Goal: Transaction & Acquisition: Purchase product/service

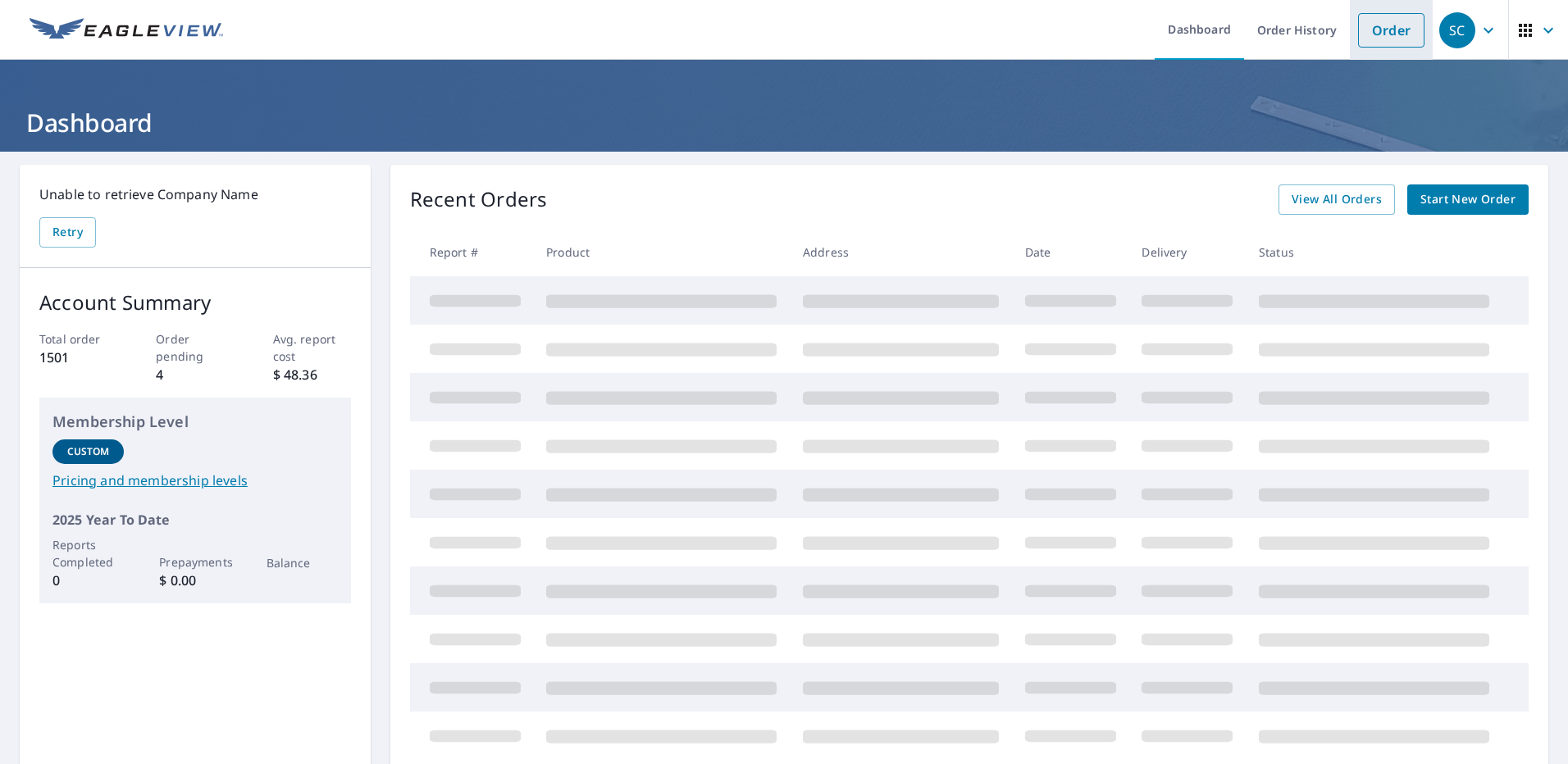
click at [1394, 37] on link "Order" at bounding box center [1392, 30] width 67 height 35
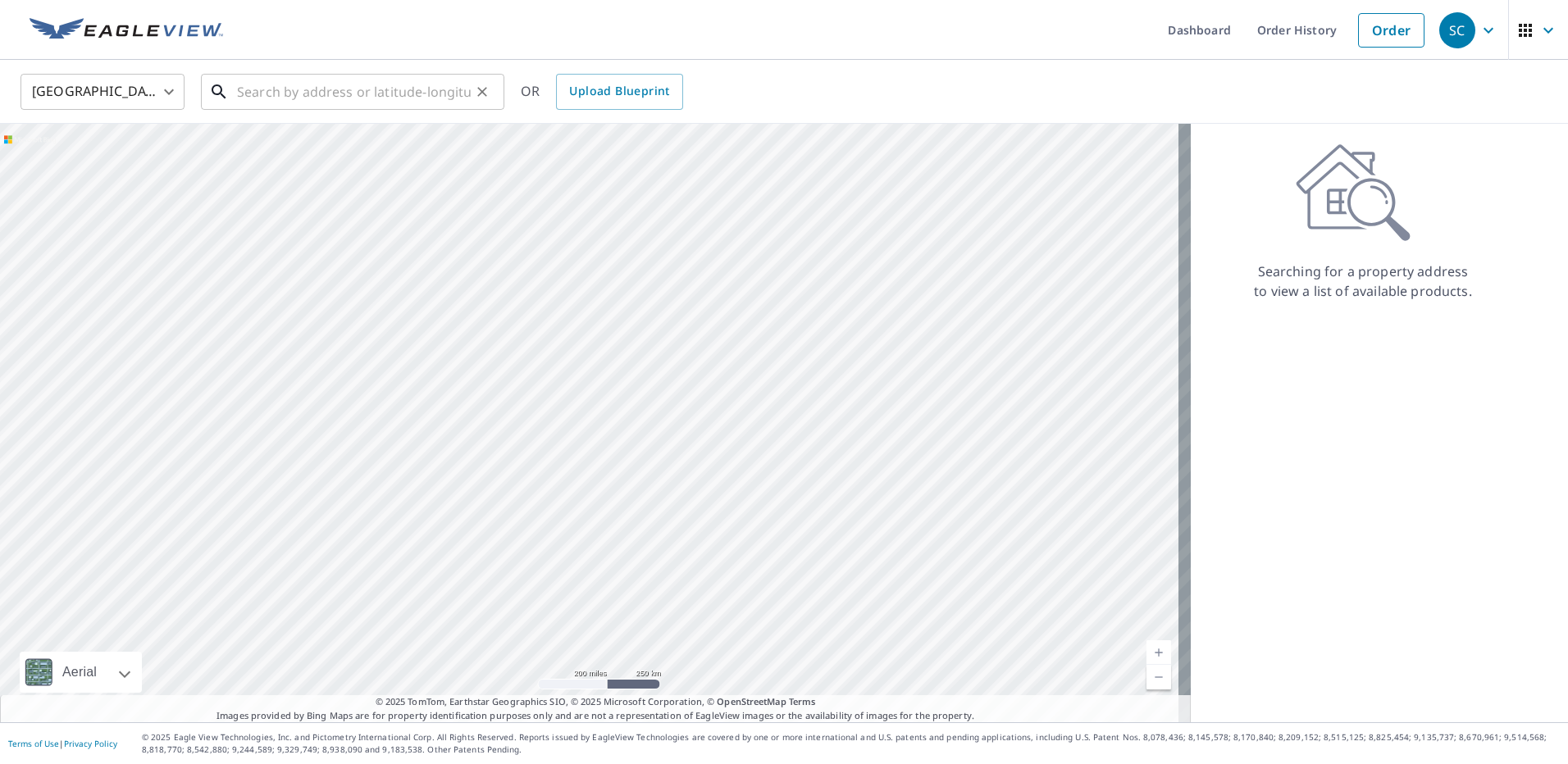
click at [260, 99] on input "text" at bounding box center [354, 91] width 234 height 46
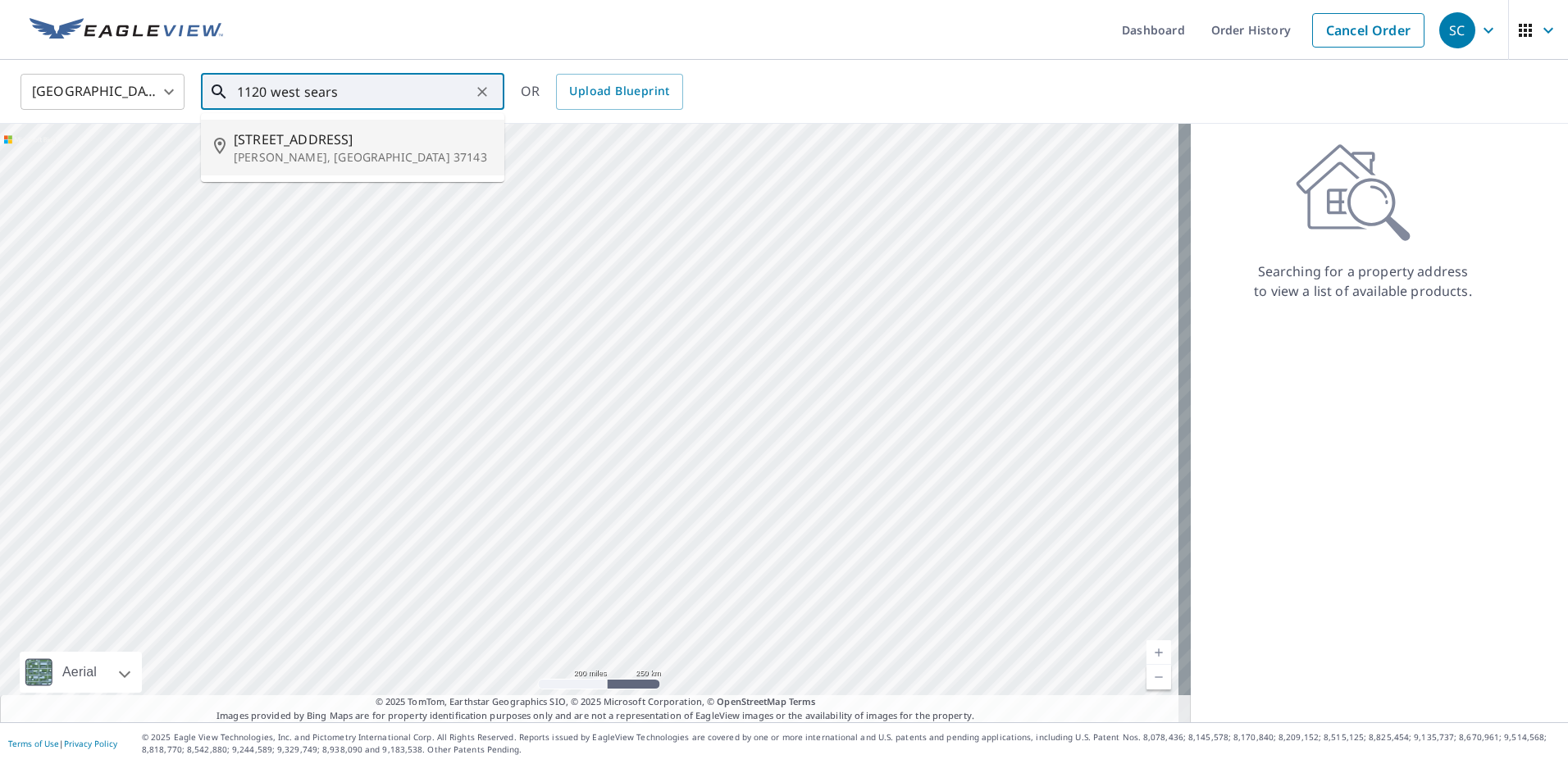
click at [298, 143] on span "[STREET_ADDRESS]" at bounding box center [363, 140] width 258 height 20
type input "[STREET_ADDRESS][PERSON_NAME]"
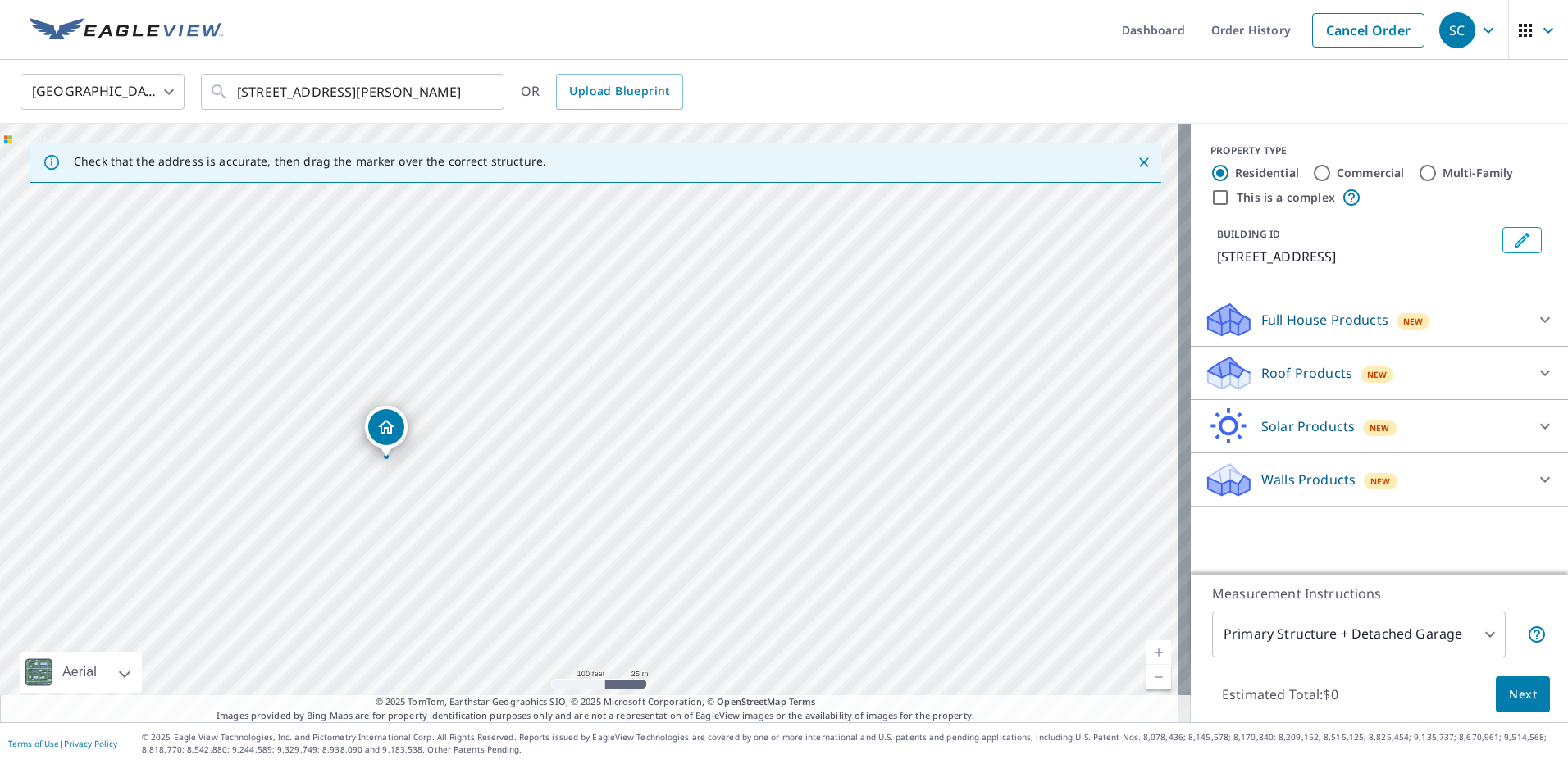
click at [1283, 365] on p "Roof Products" at bounding box center [1307, 373] width 91 height 20
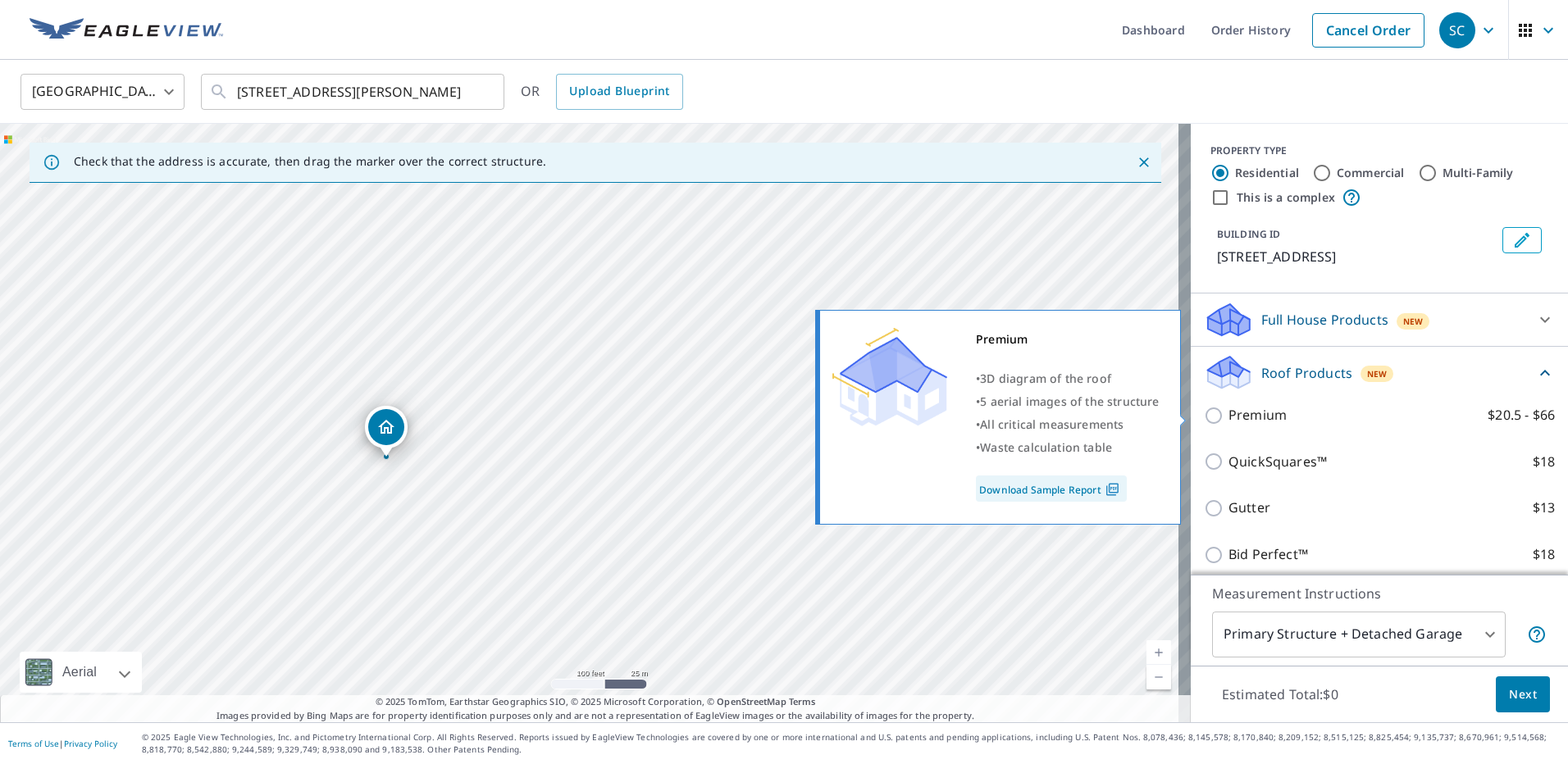
click at [1264, 418] on p "Premium" at bounding box center [1258, 415] width 59 height 20
click at [1229, 418] on input "Premium $20.5 - $66" at bounding box center [1216, 416] width 25 height 20
checkbox input "true"
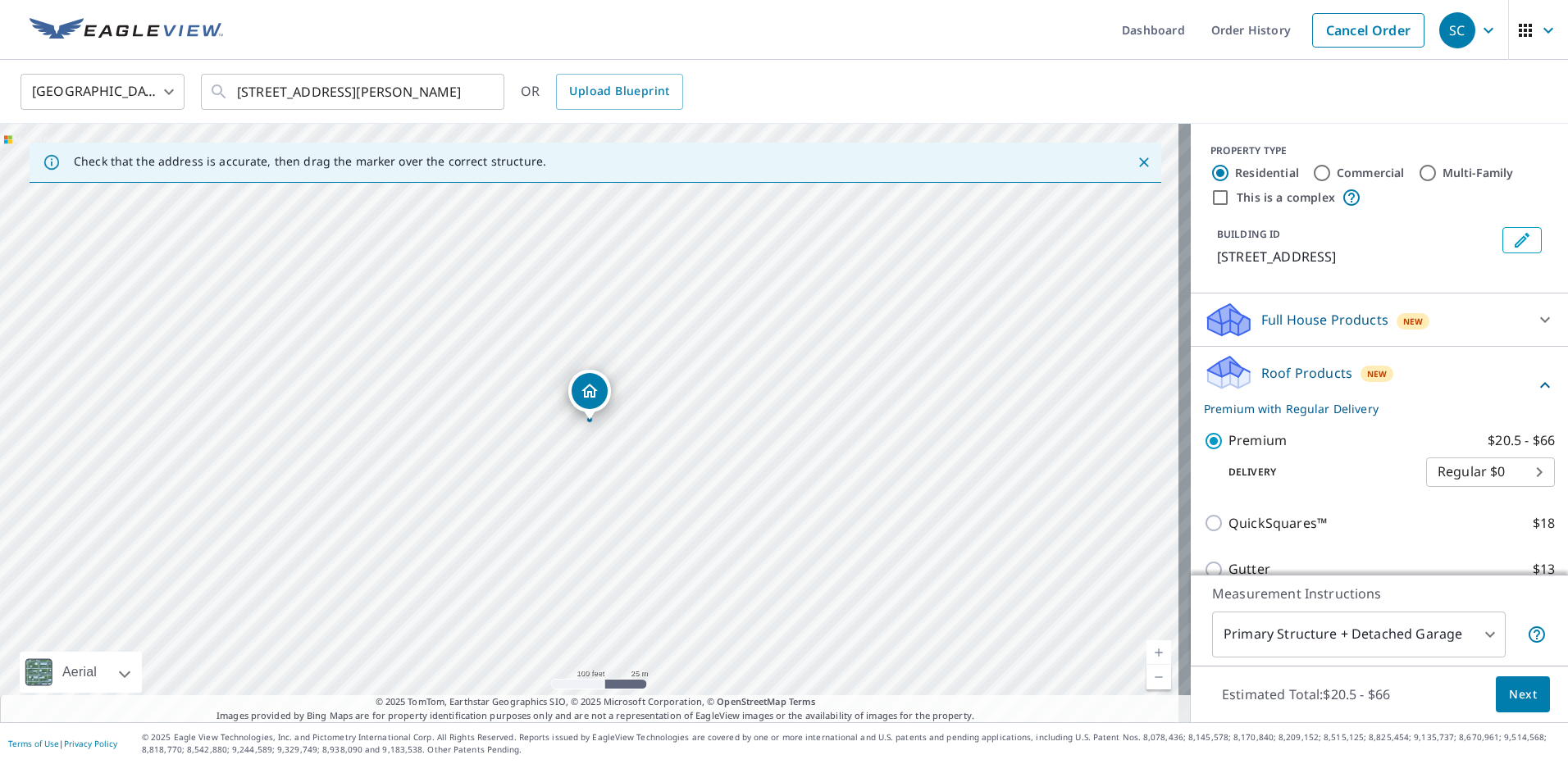
click at [1509, 689] on span "Next" at bounding box center [1523, 695] width 27 height 20
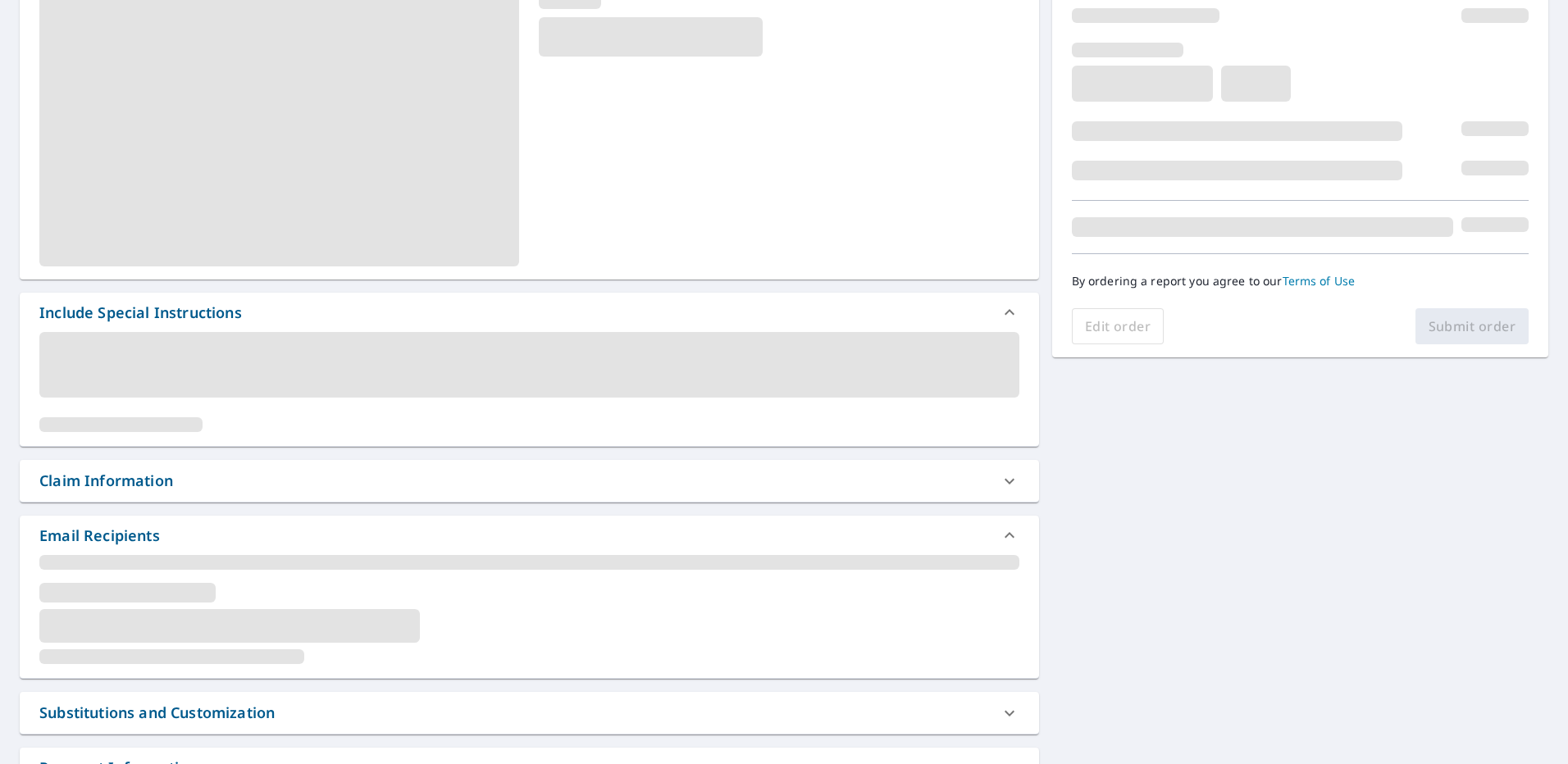
scroll to position [246, 0]
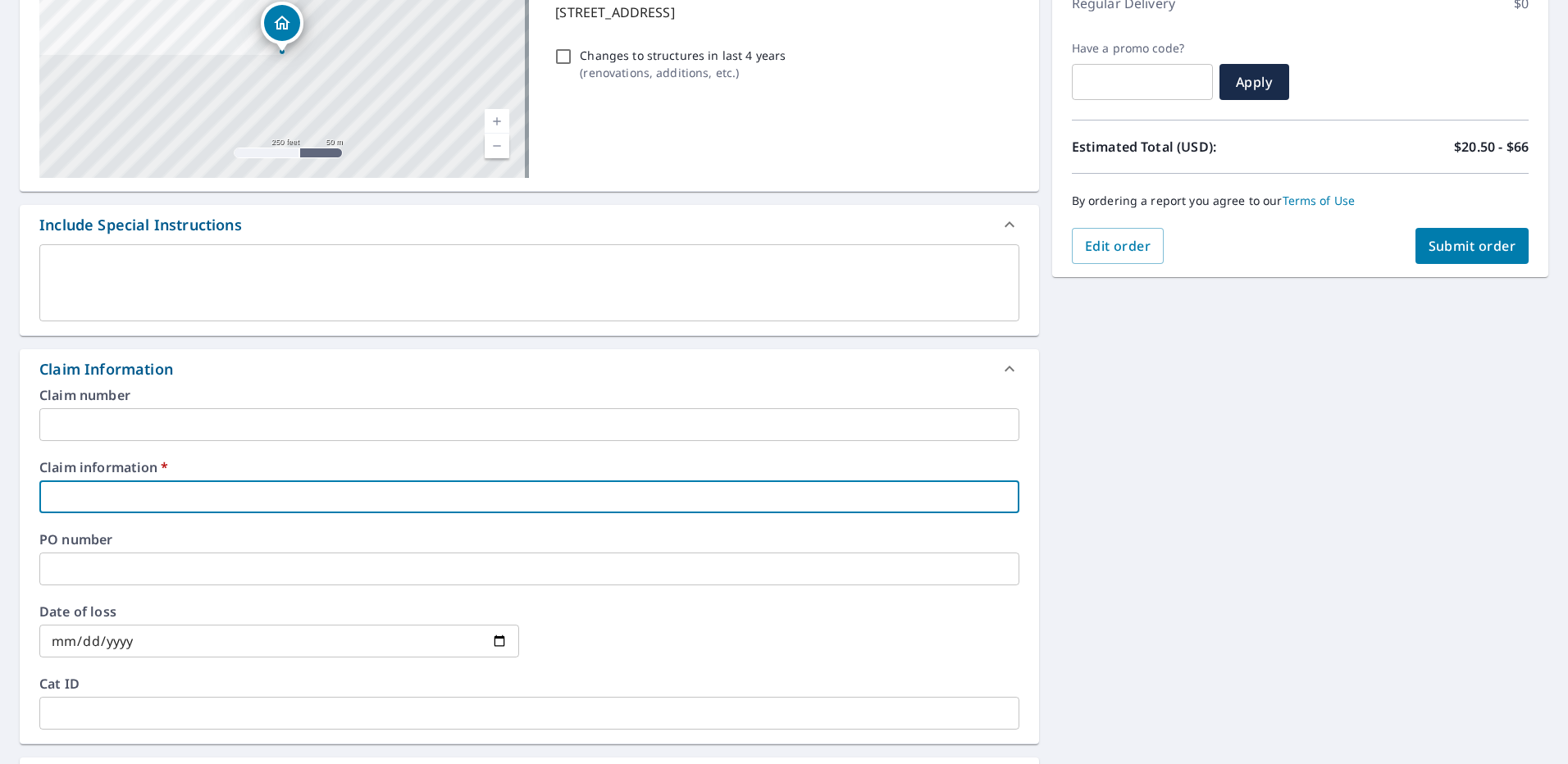
click at [123, 502] on input "text" at bounding box center [529, 497] width 980 height 33
type input "3"
checkbox input "true"
type input "30"
checkbox input "true"
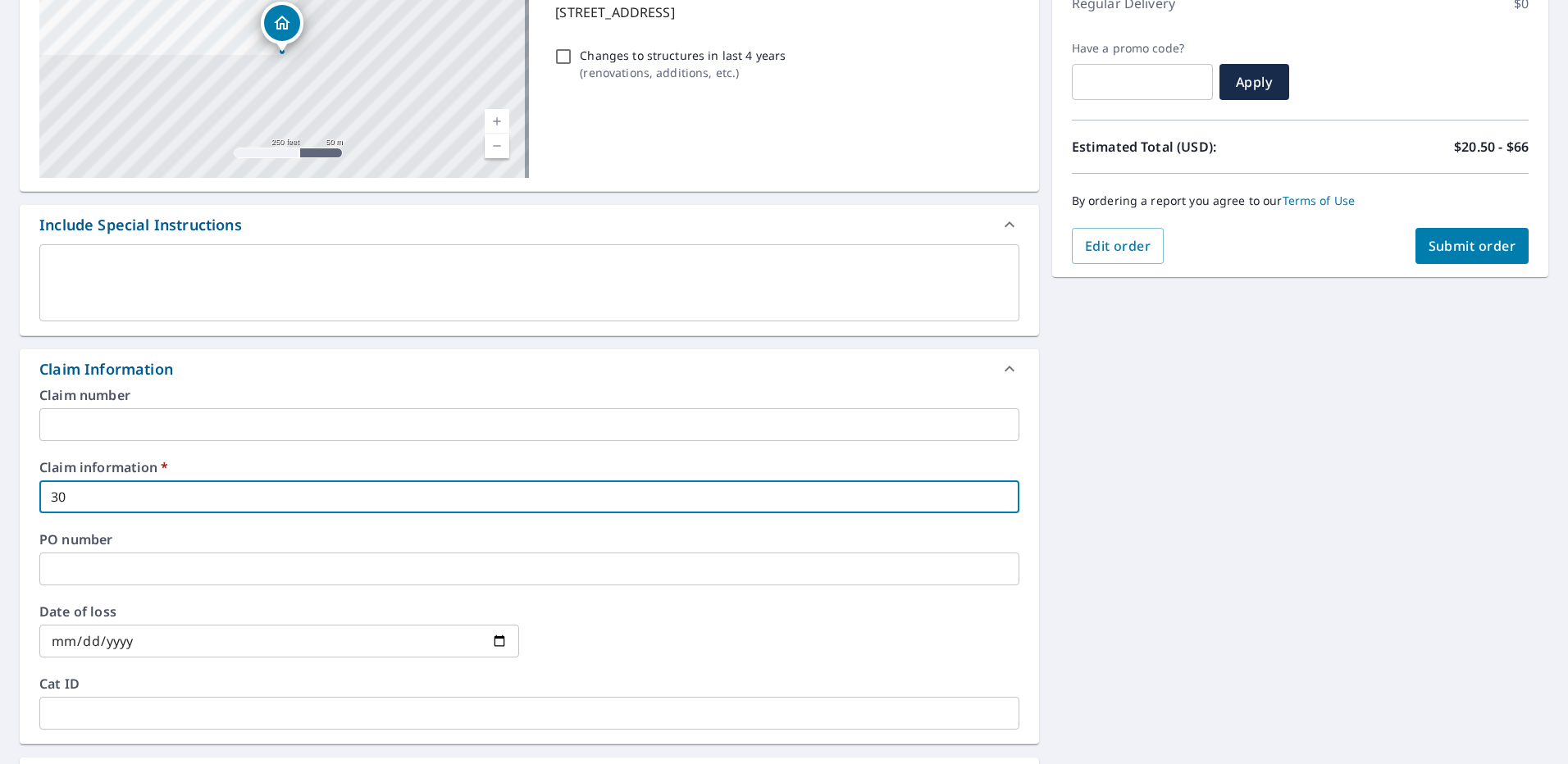
type input "304"
checkbox input "true"
type input "304843"
checkbox input "true"
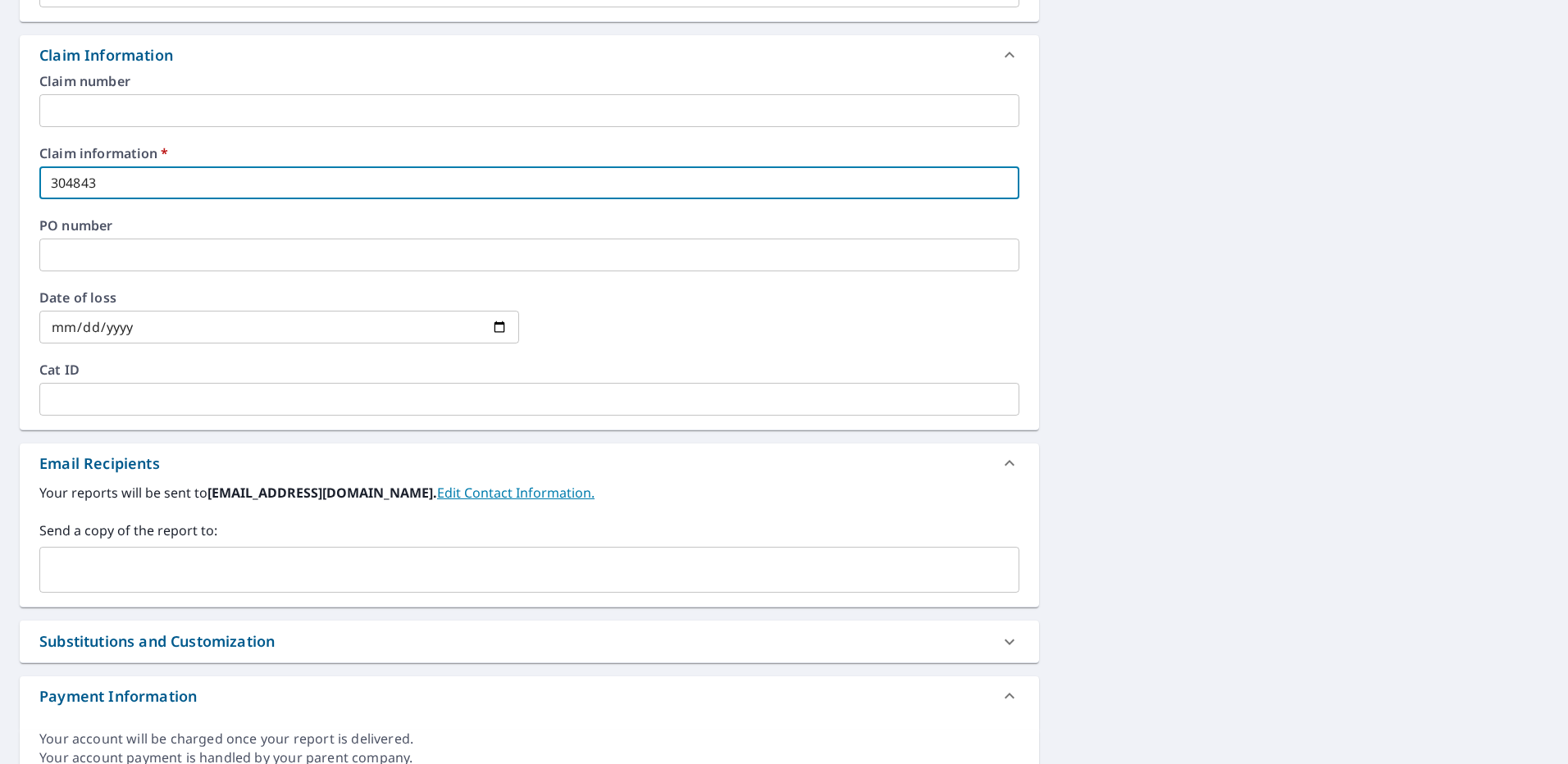
scroll to position [574, 0]
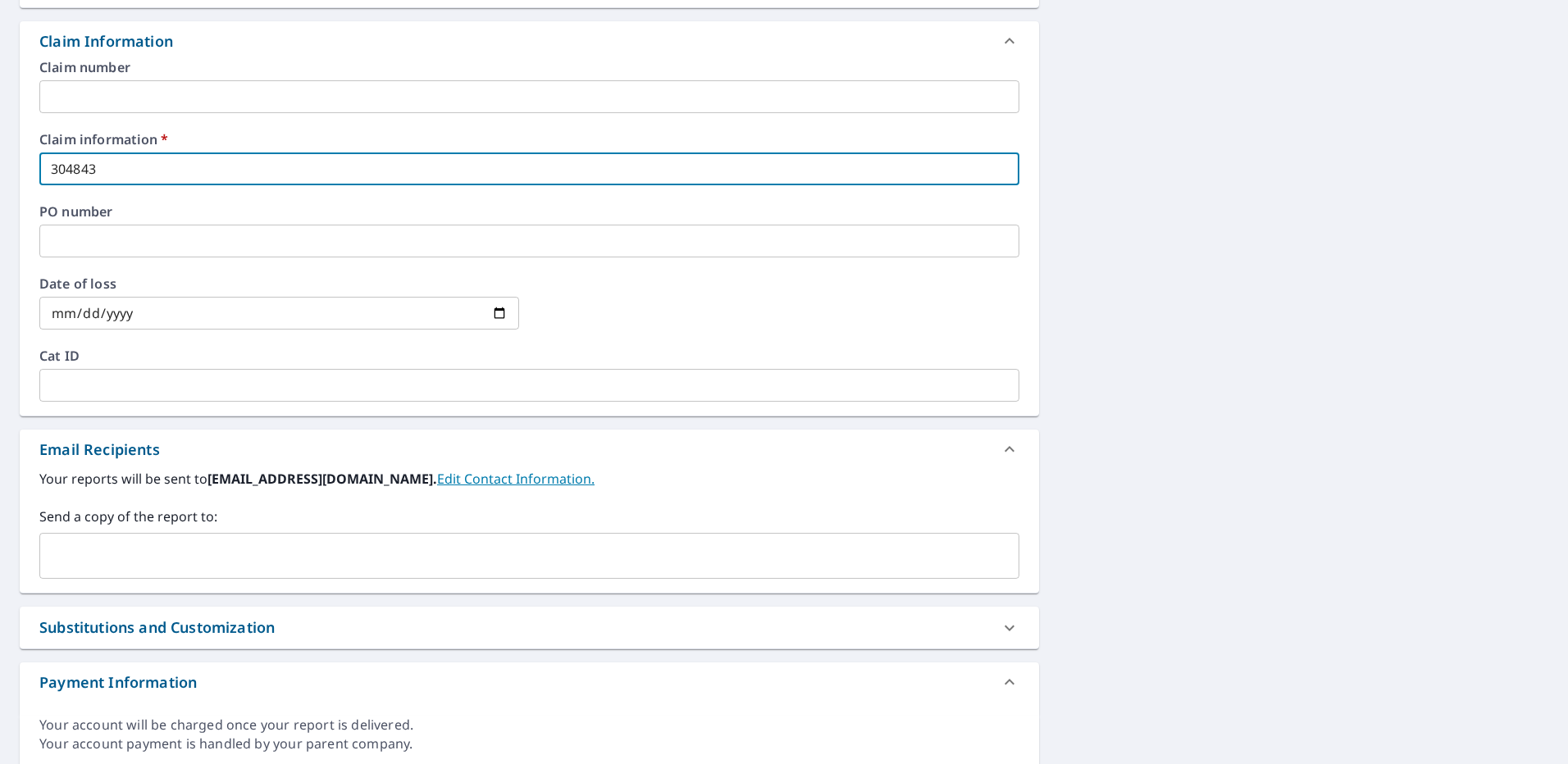
click at [93, 542] on input "text" at bounding box center [517, 556] width 941 height 31
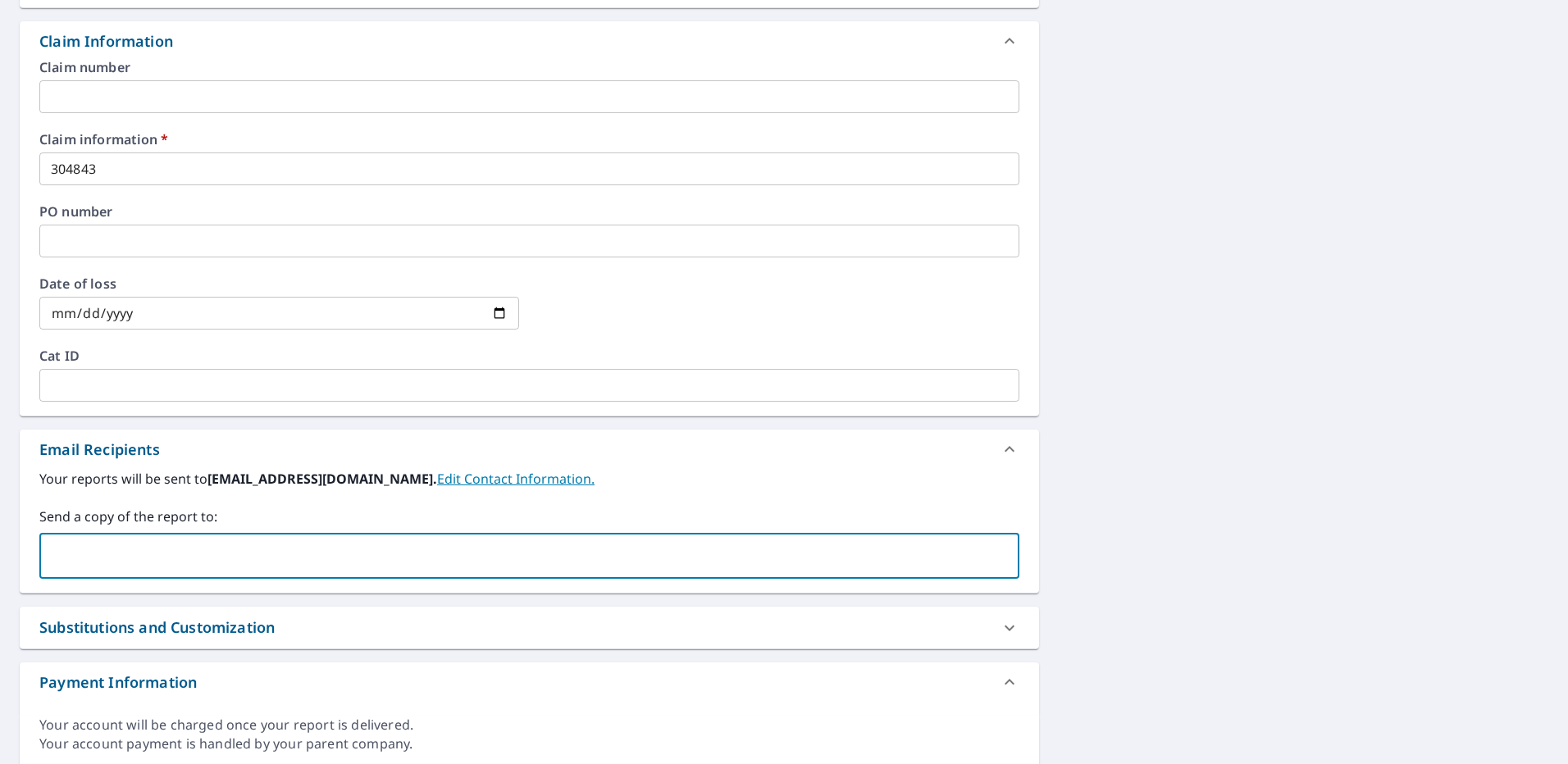
paste input "[EMAIL_ADDRESS][DOMAIN_NAME]"
type input "[EMAIL_ADDRESS][DOMAIN_NAME]"
checkbox input "true"
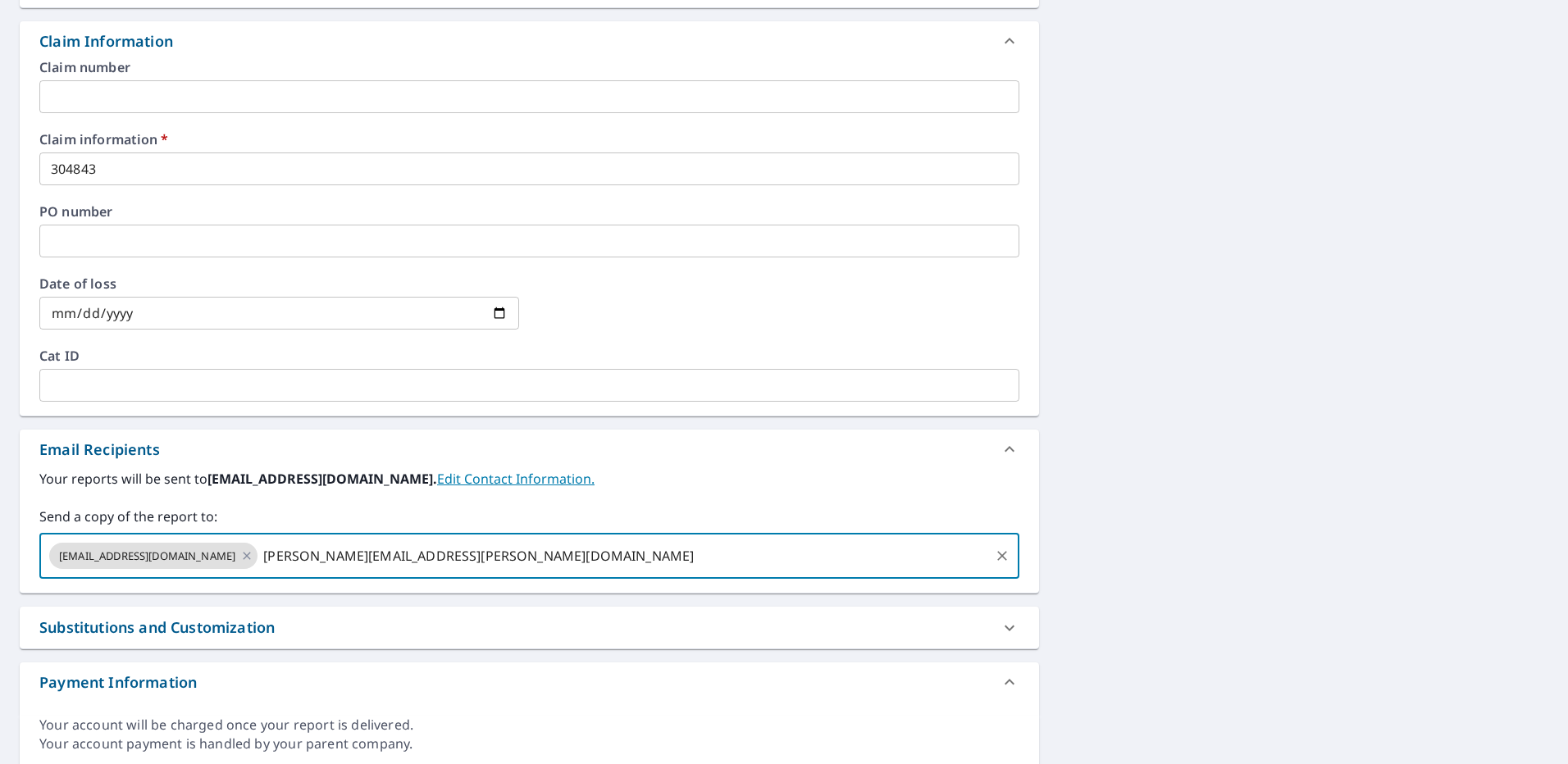
type input "[PERSON_NAME][EMAIL_ADDRESS][PERSON_NAME][DOMAIN_NAME]"
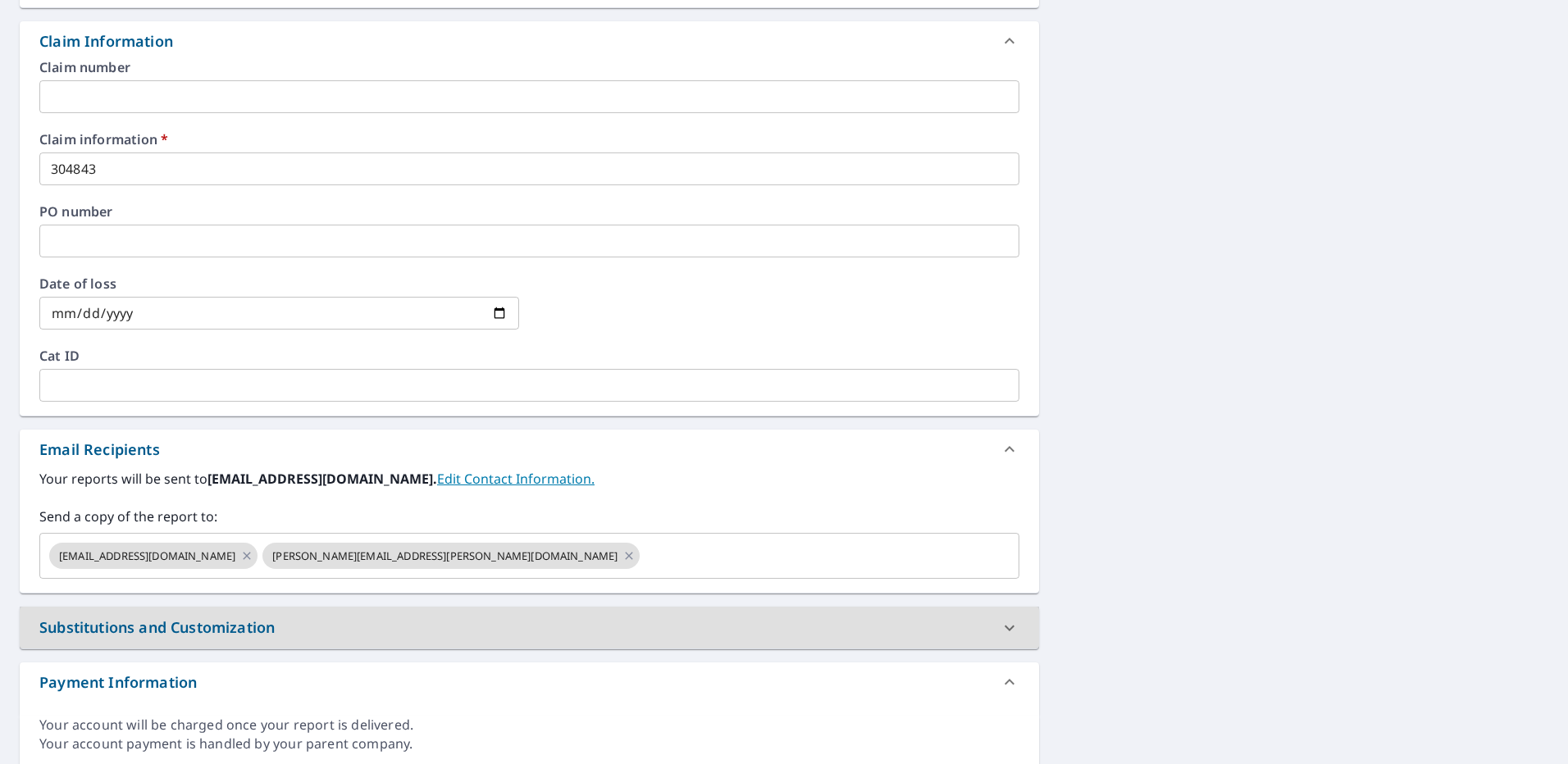
click at [1149, 410] on div "[STREET_ADDRESS][PERSON_NAME] A standard road map Aerial A detailed look from a…" at bounding box center [784, 179] width 1568 height 1203
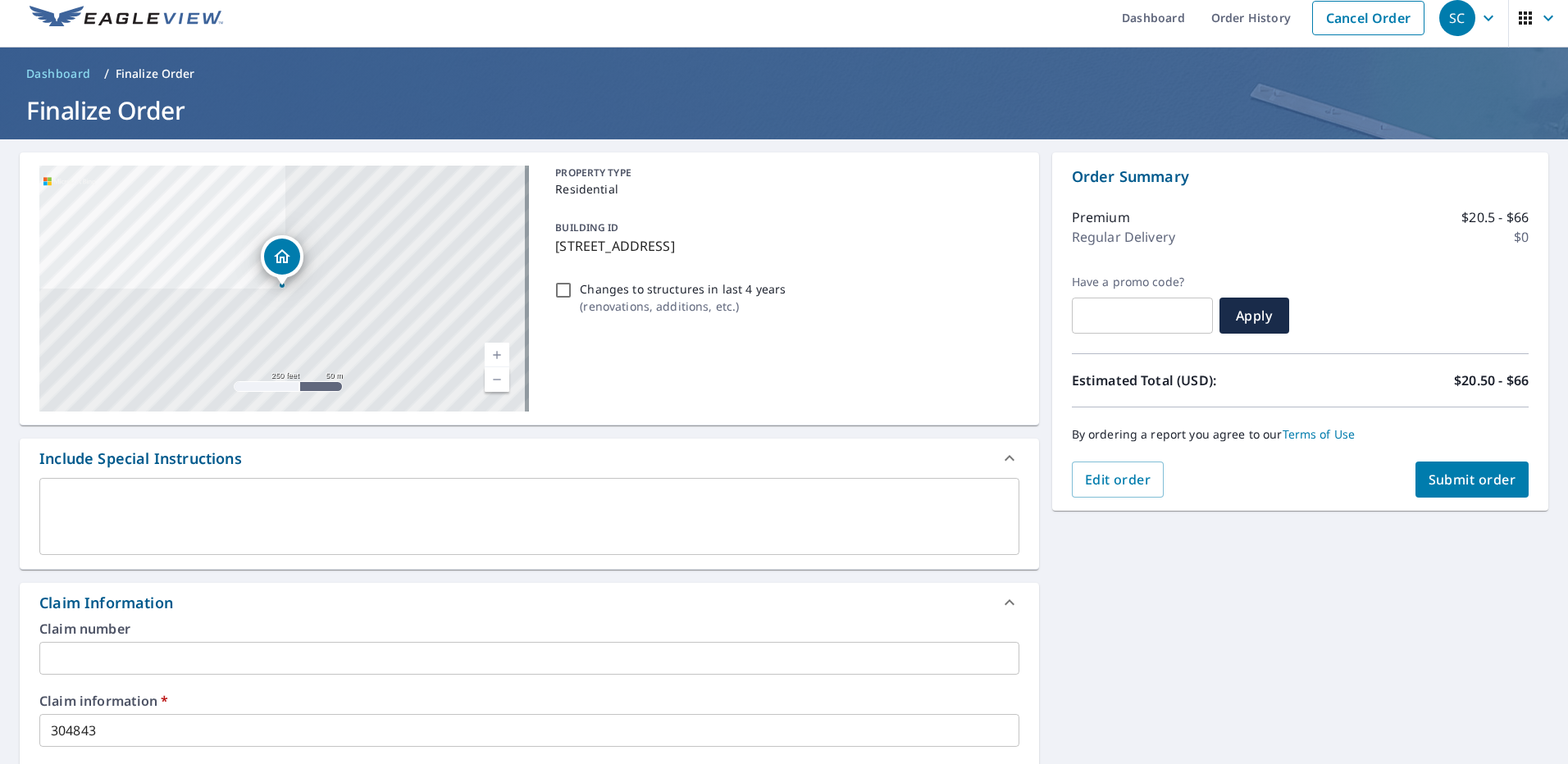
scroll to position [0, 0]
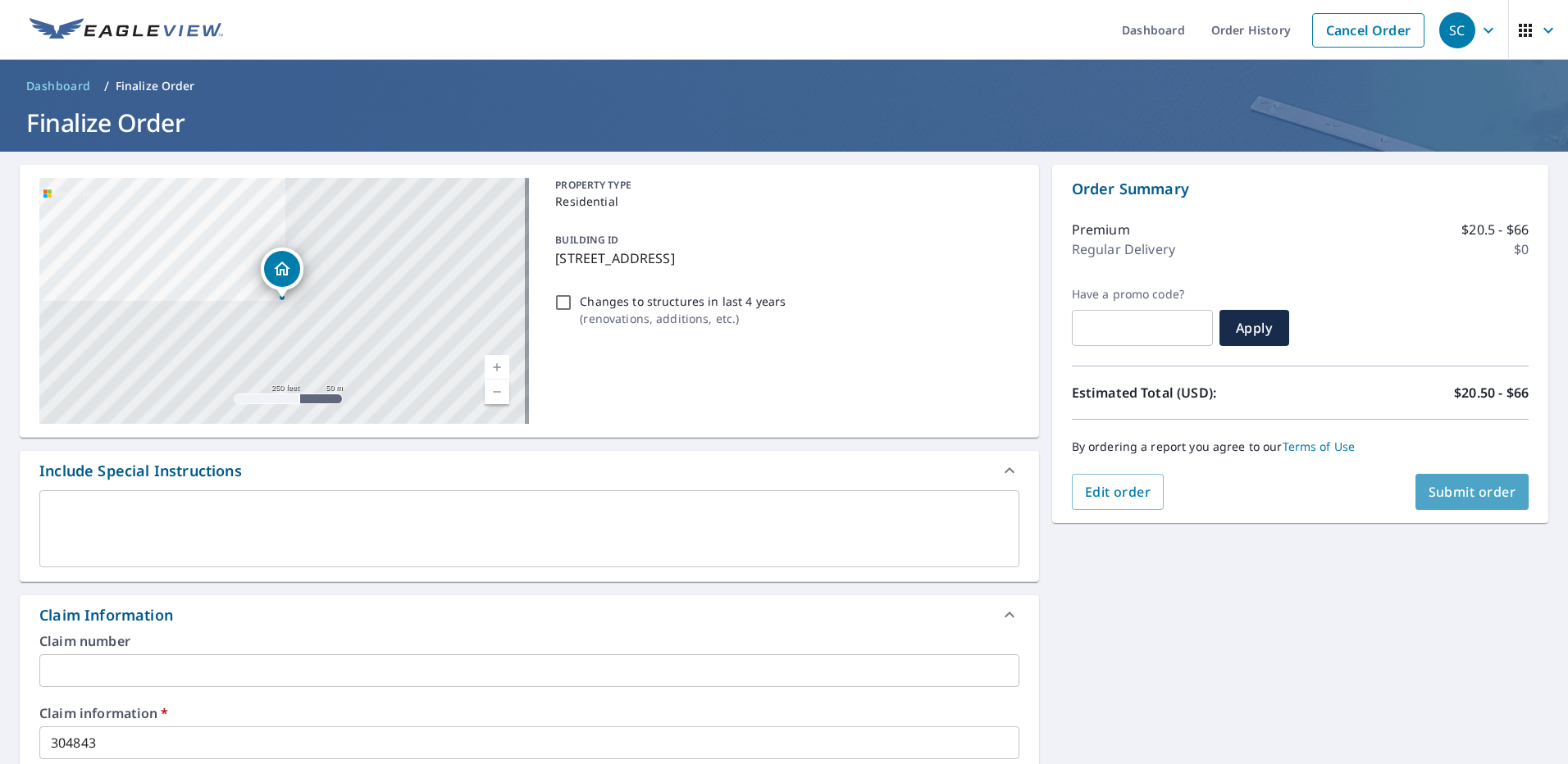
click at [1475, 484] on span "Submit order" at bounding box center [1473, 492] width 88 height 18
checkbox input "true"
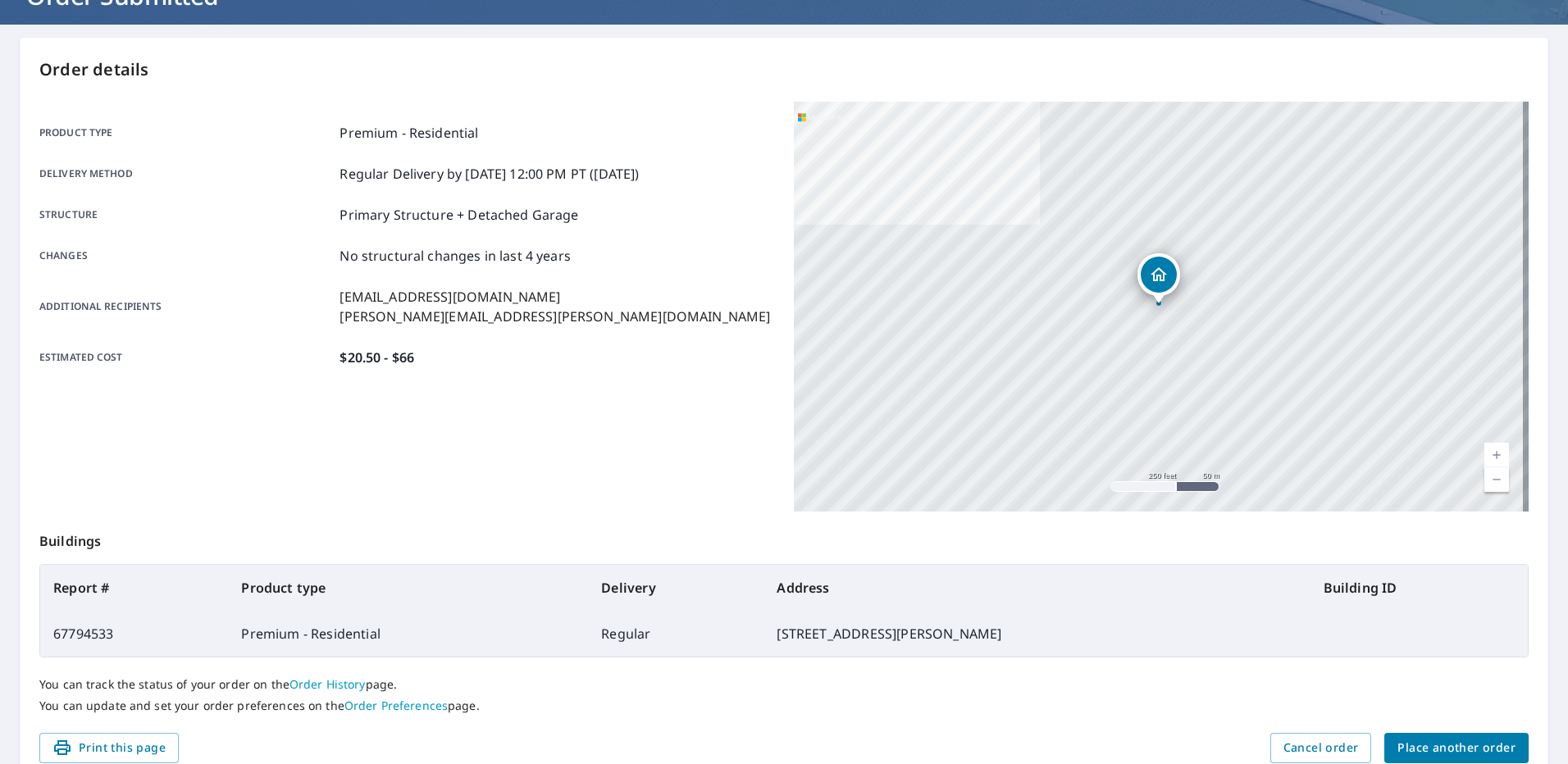
scroll to position [164, 0]
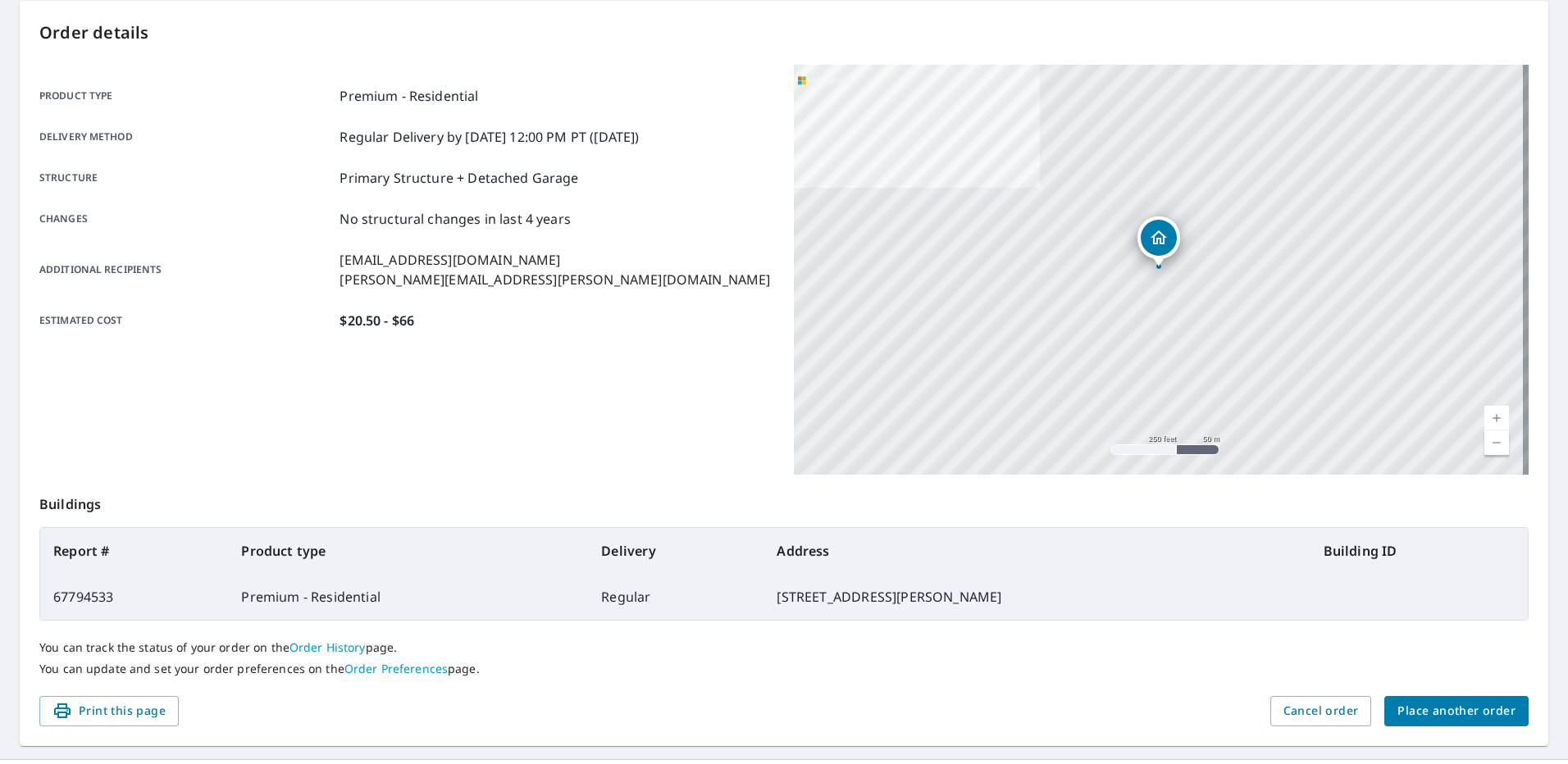
click at [1429, 708] on span "Place another order" at bounding box center [1456, 711] width 118 height 20
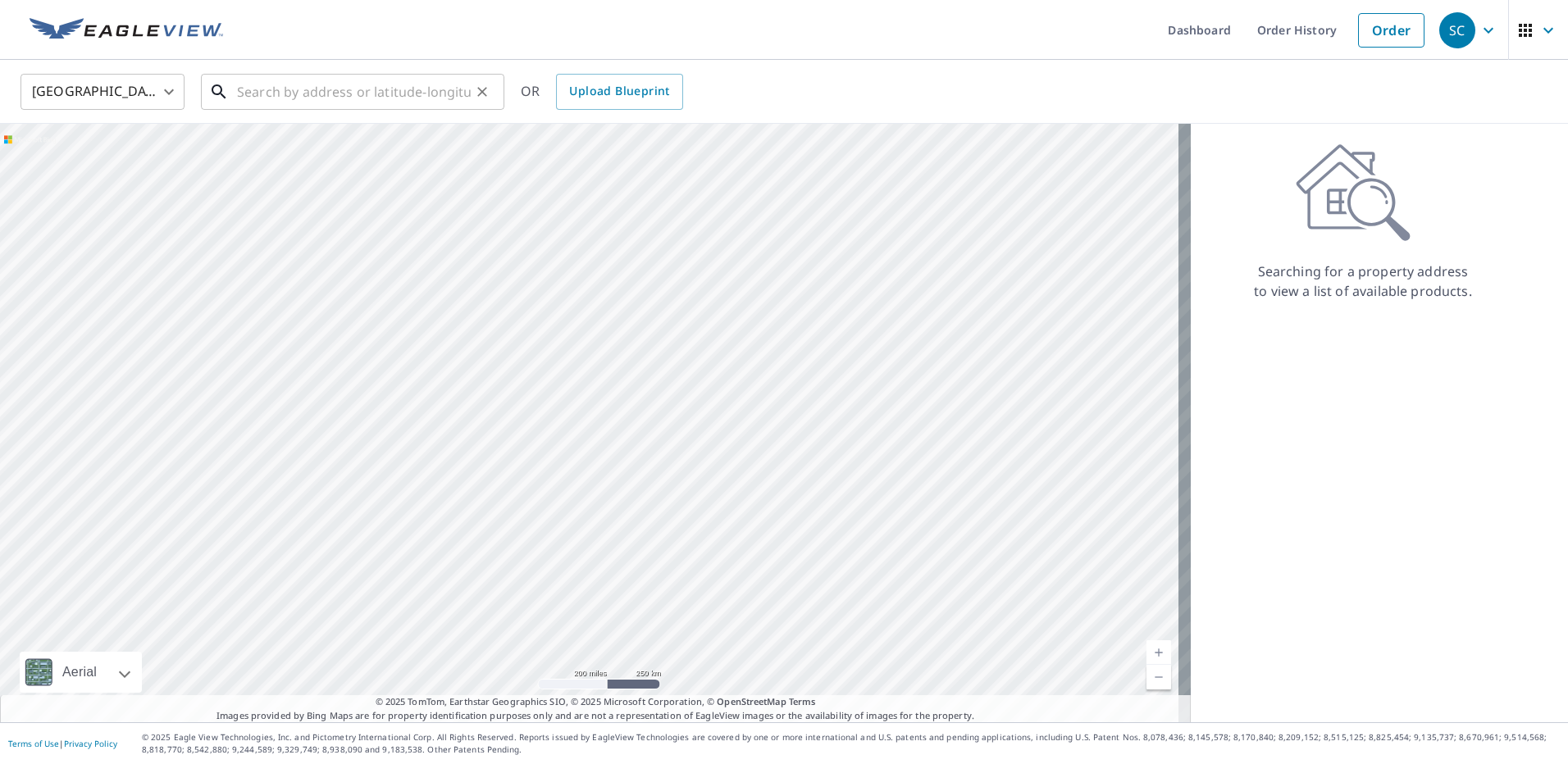
click at [258, 90] on input "text" at bounding box center [354, 91] width 234 height 46
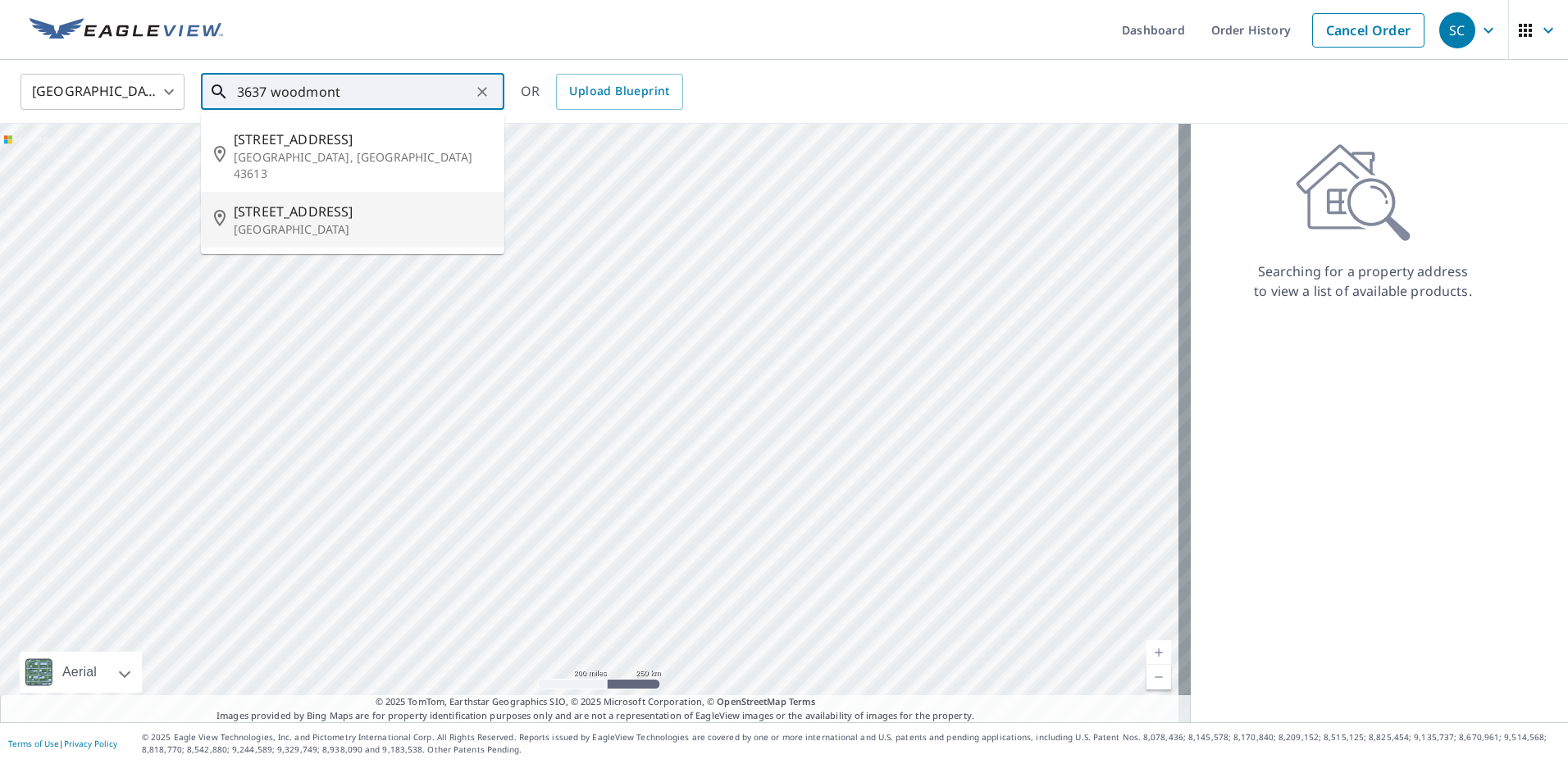
click at [315, 202] on span "[STREET_ADDRESS]" at bounding box center [363, 212] width 258 height 20
type input "[STREET_ADDRESS]"
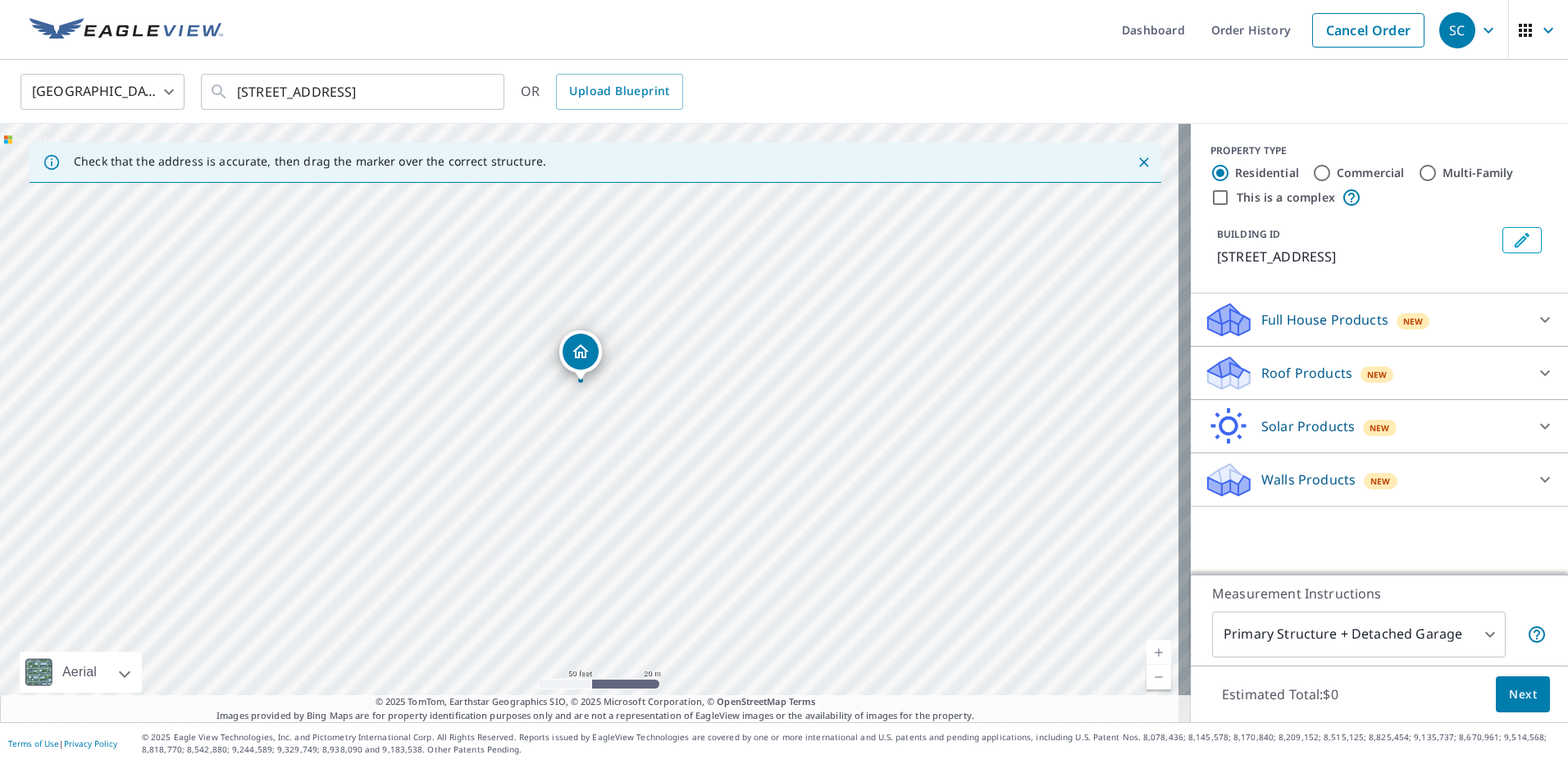
click at [1367, 378] on span "New" at bounding box center [1377, 375] width 20 height 13
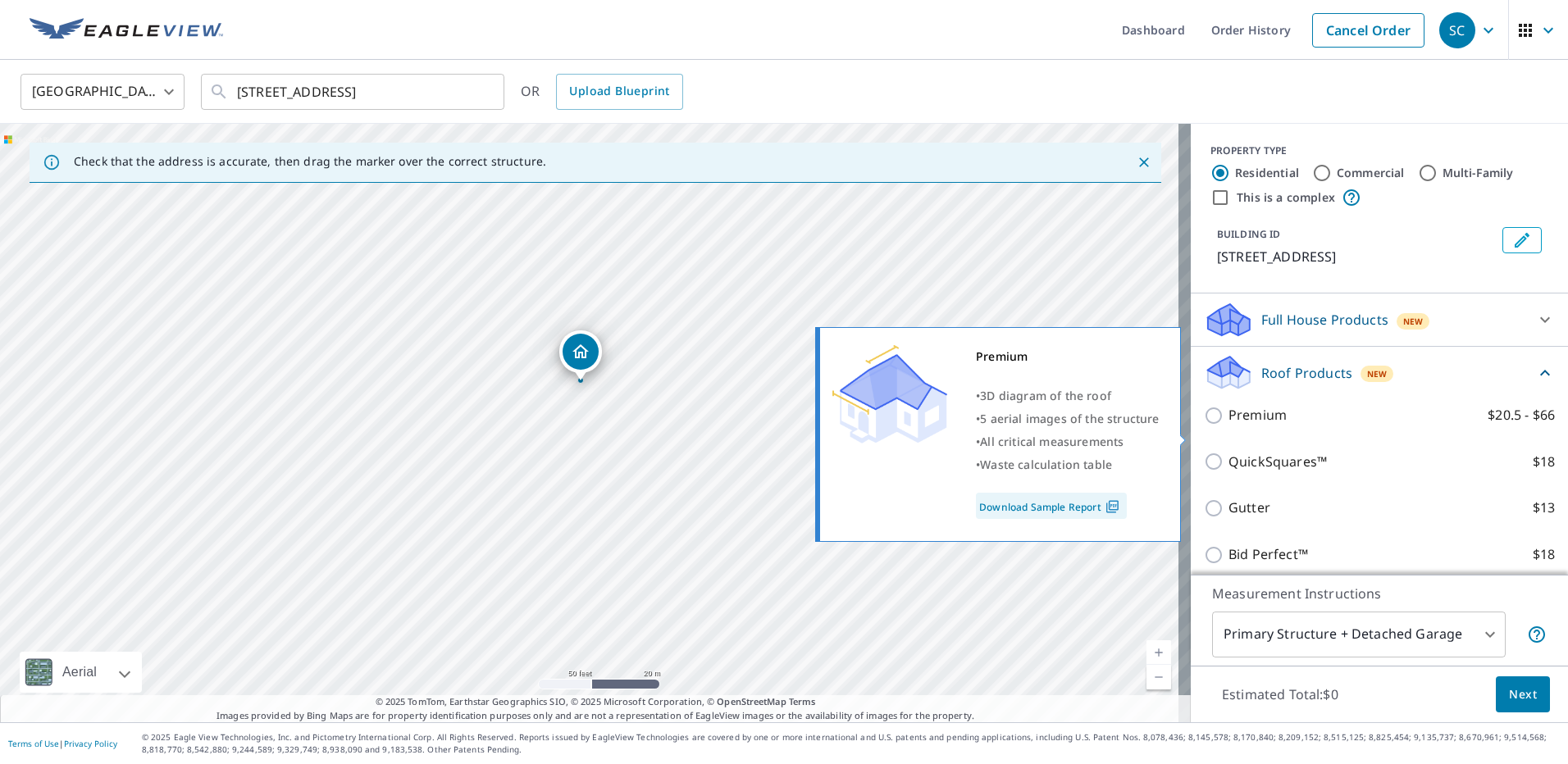
click at [1232, 426] on p "Premium" at bounding box center [1258, 415] width 59 height 20
click at [1229, 426] on input "Premium $20.5 - $66" at bounding box center [1216, 416] width 25 height 20
checkbox input "true"
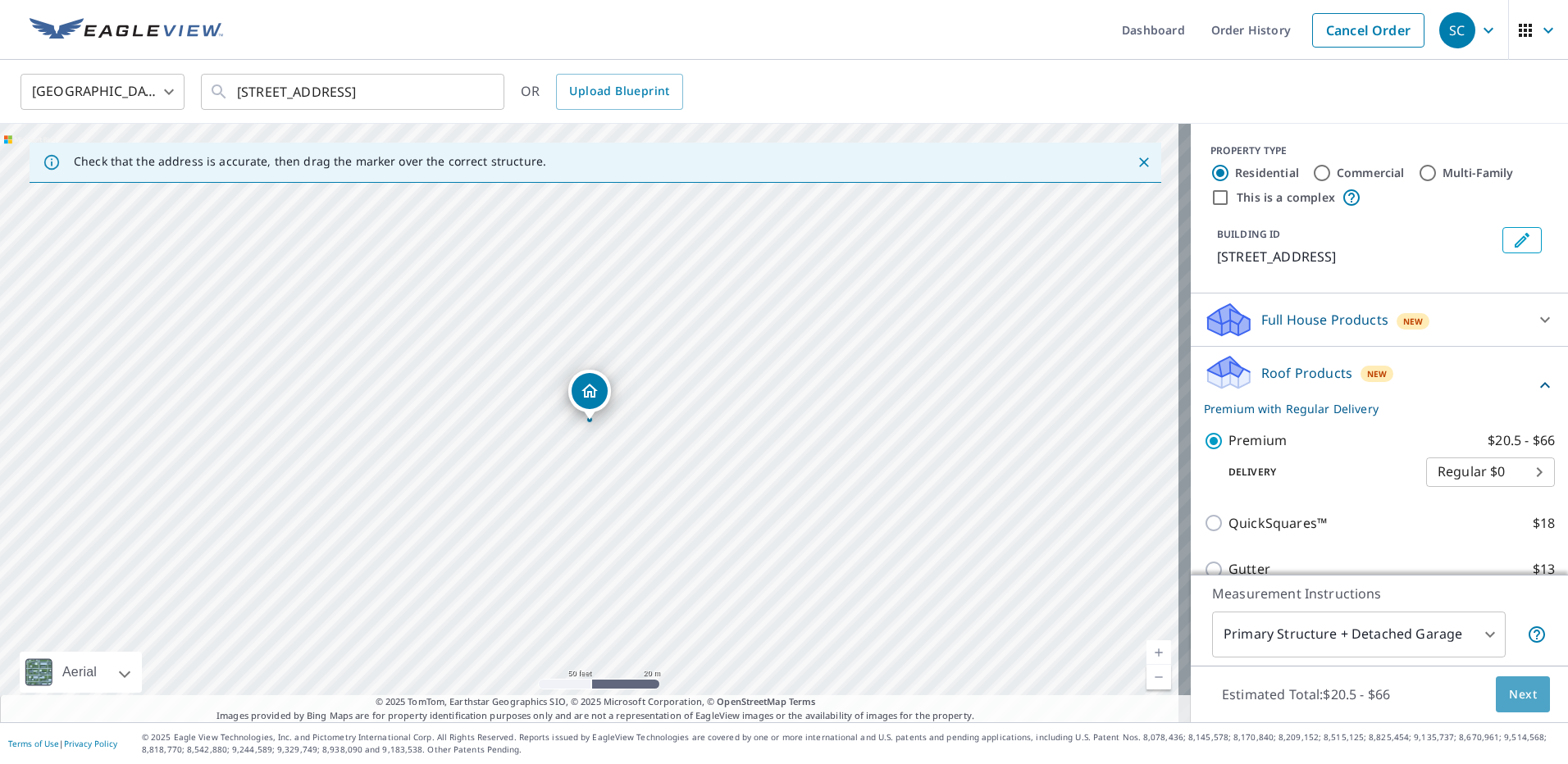
click at [1509, 686] on span "Next" at bounding box center [1523, 695] width 27 height 20
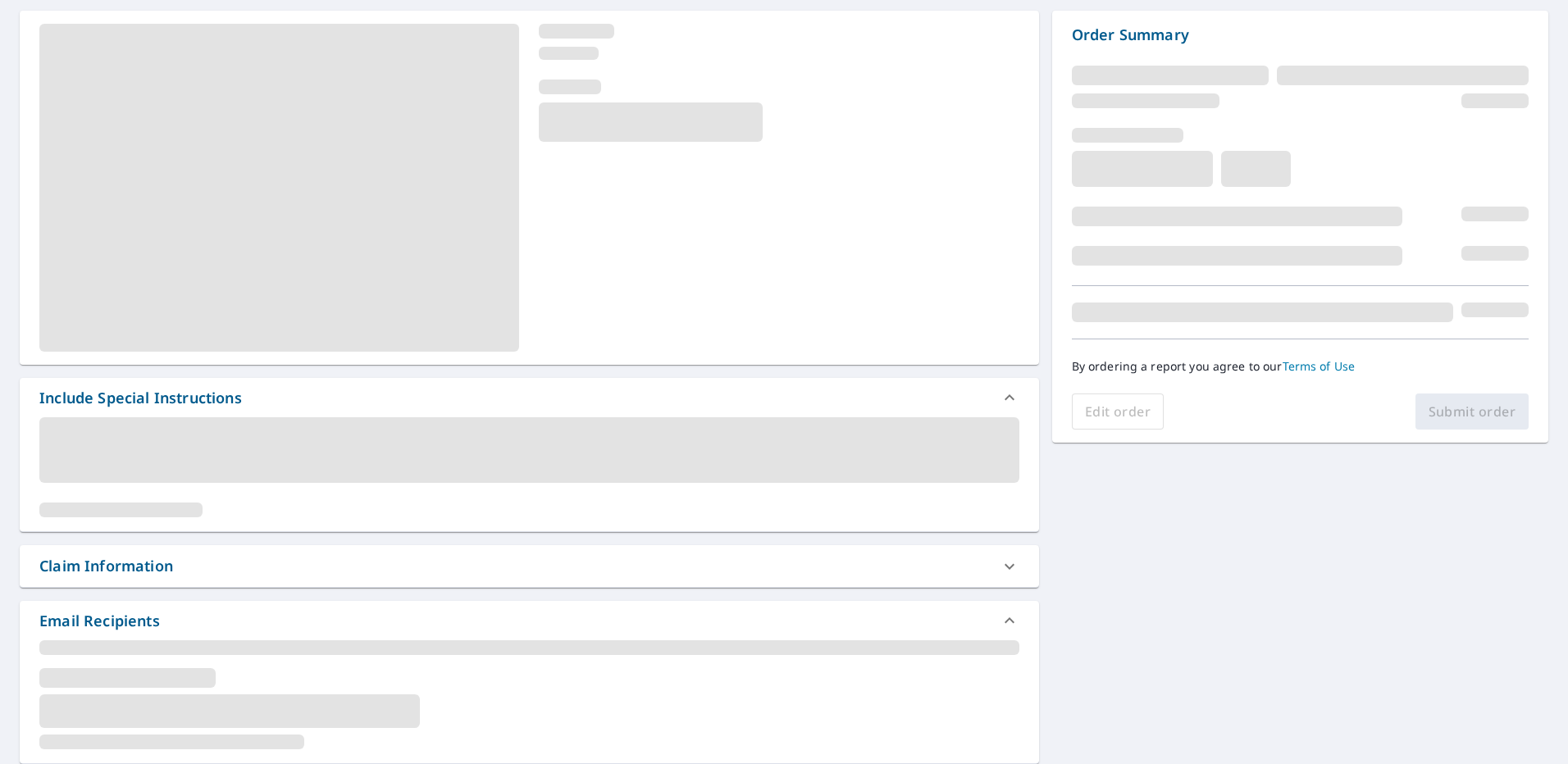
scroll to position [164, 0]
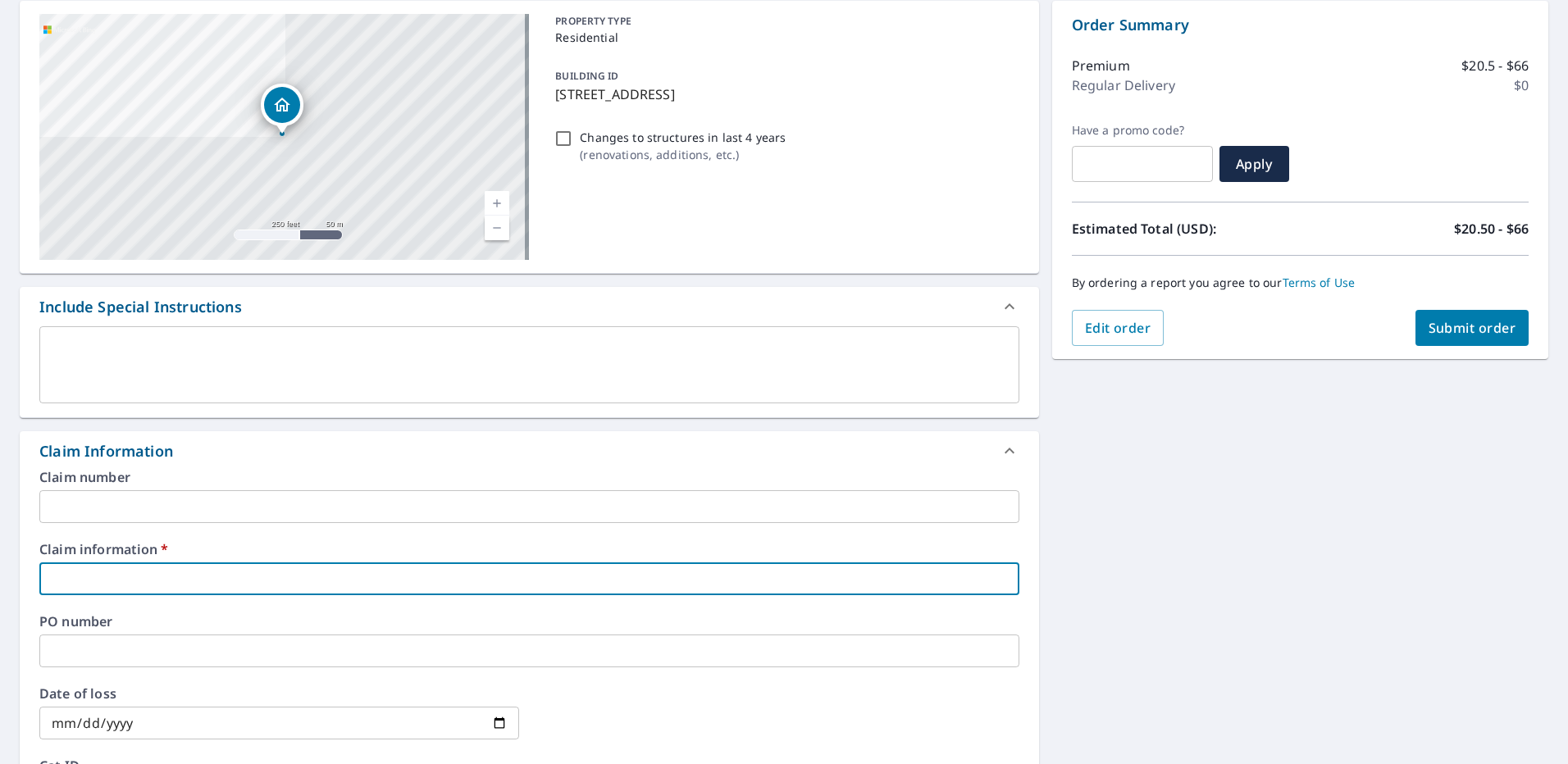
click at [154, 563] on input "text" at bounding box center [529, 578] width 980 height 33
type input "632065"
checkbox input "true"
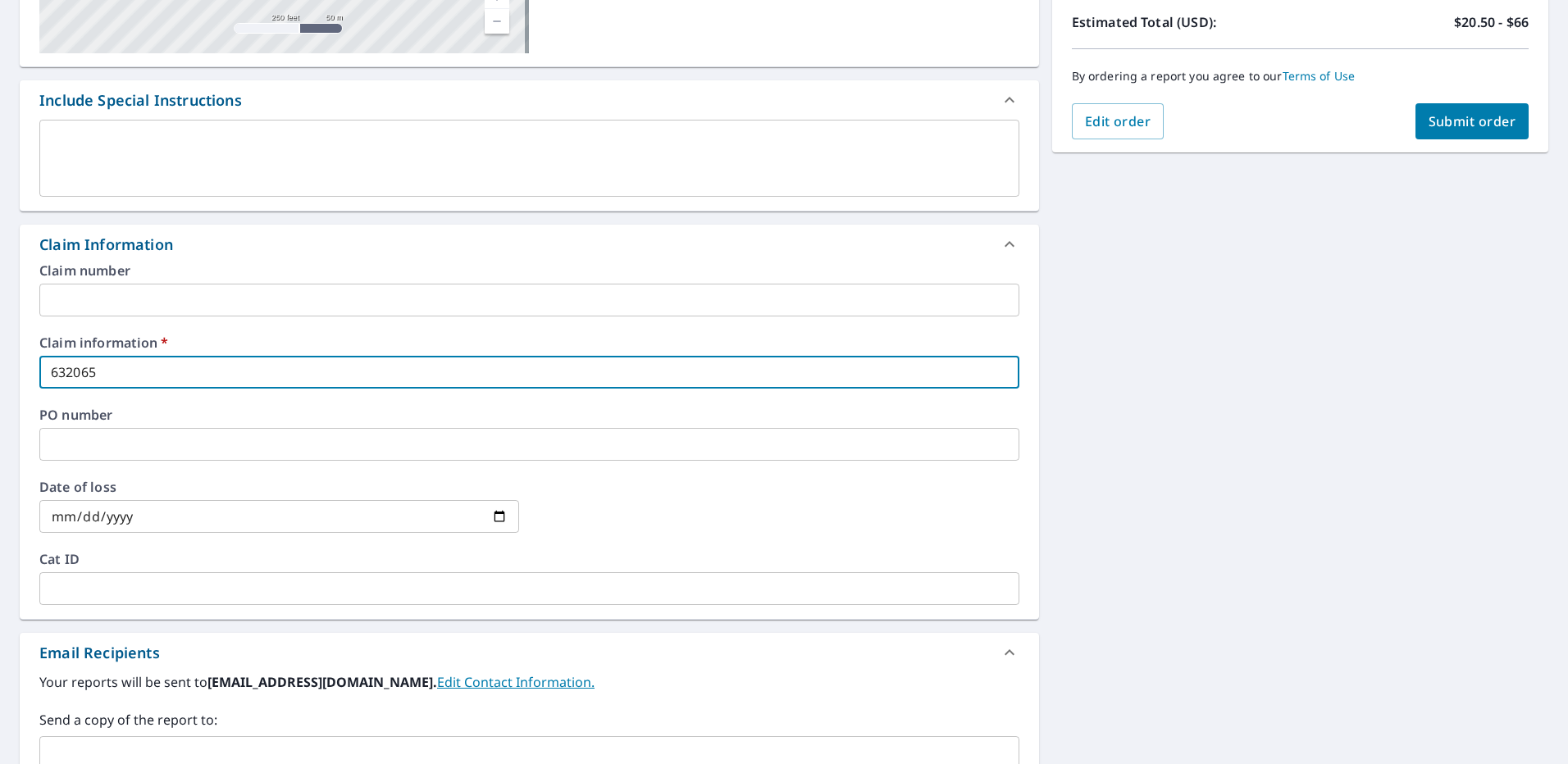
scroll to position [410, 0]
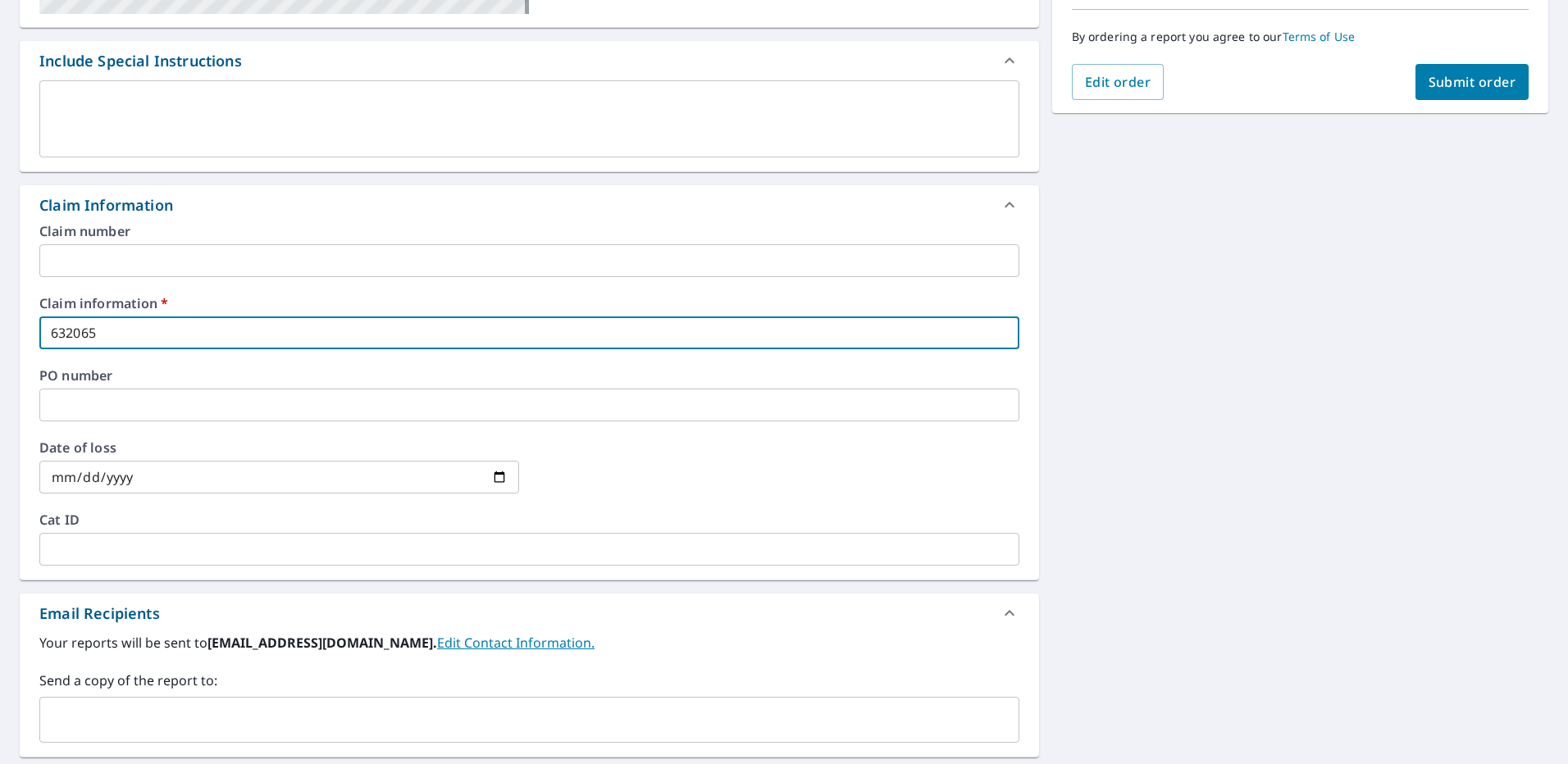
click at [110, 550] on input "text" at bounding box center [529, 549] width 980 height 33
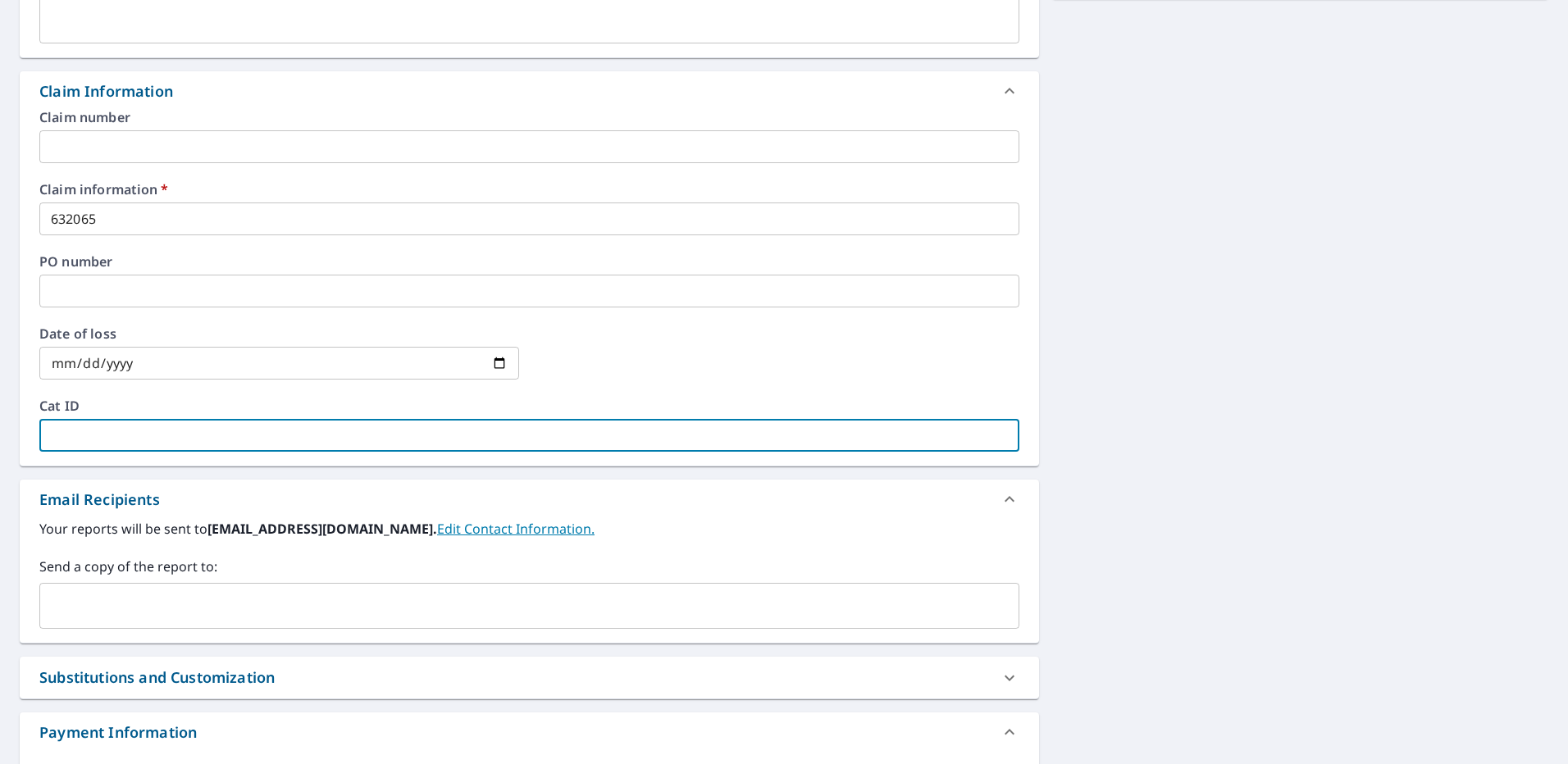
scroll to position [574, 0]
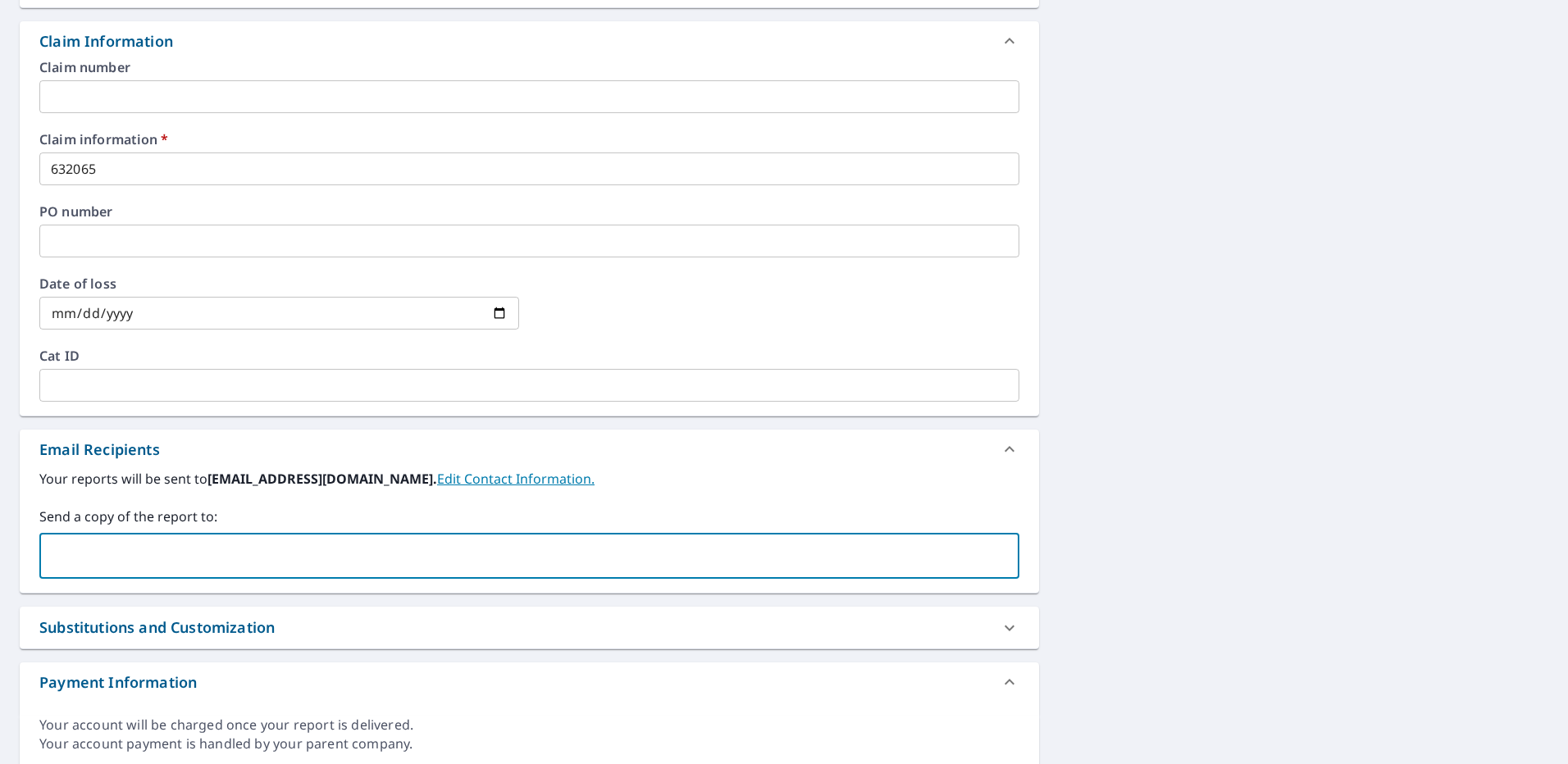
click at [99, 564] on input "text" at bounding box center [517, 556] width 941 height 31
paste input "[PERSON_NAME][EMAIL_ADDRESS][DOMAIN_NAME]"
type input "[PERSON_NAME][EMAIL_ADDRESS][DOMAIN_NAME]"
click at [1289, 462] on div "[STREET_ADDRESS] Aerial Road A standard road map Aerial A detailed look from ab…" at bounding box center [784, 179] width 1568 height 1203
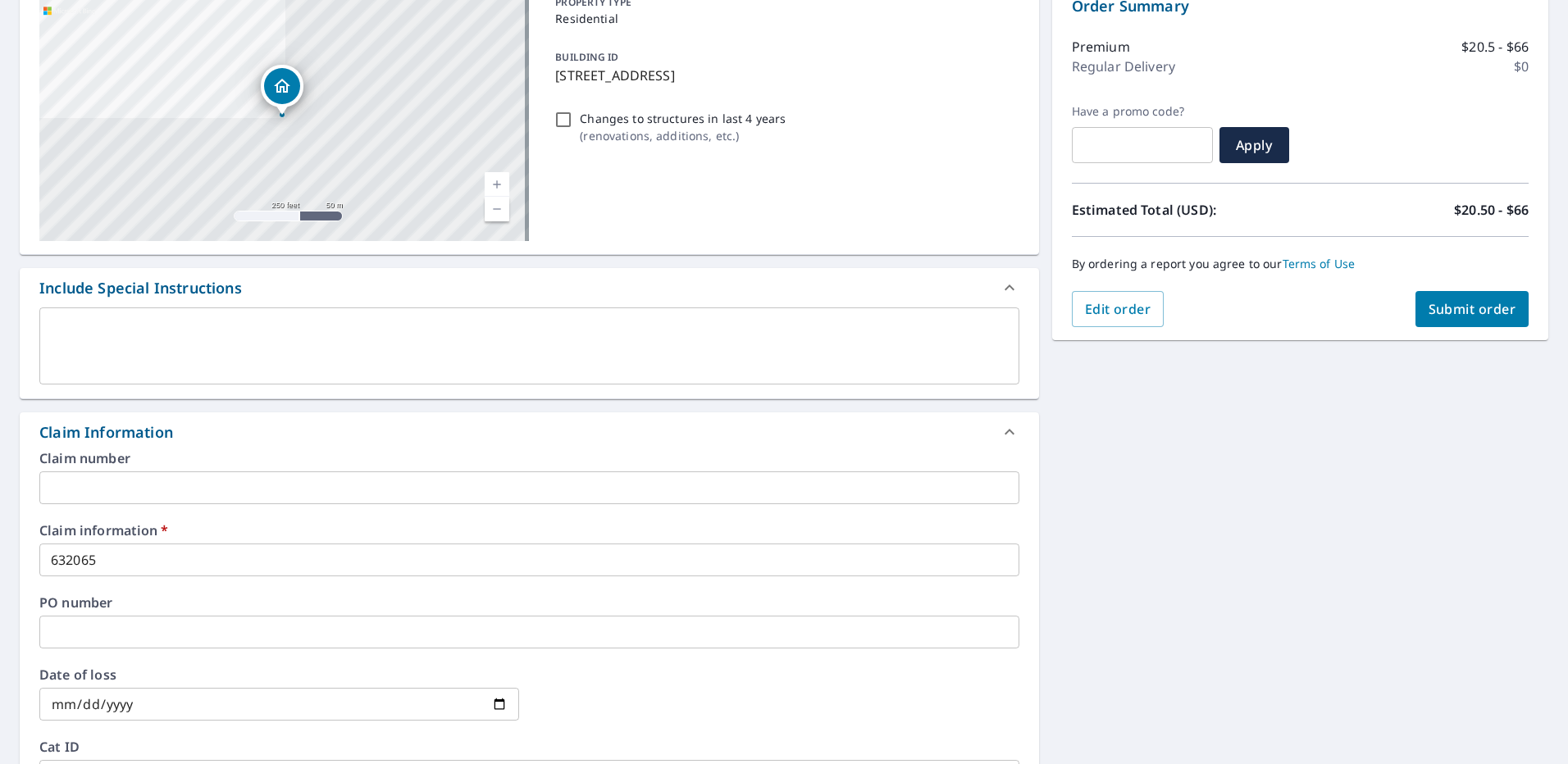
scroll to position [164, 0]
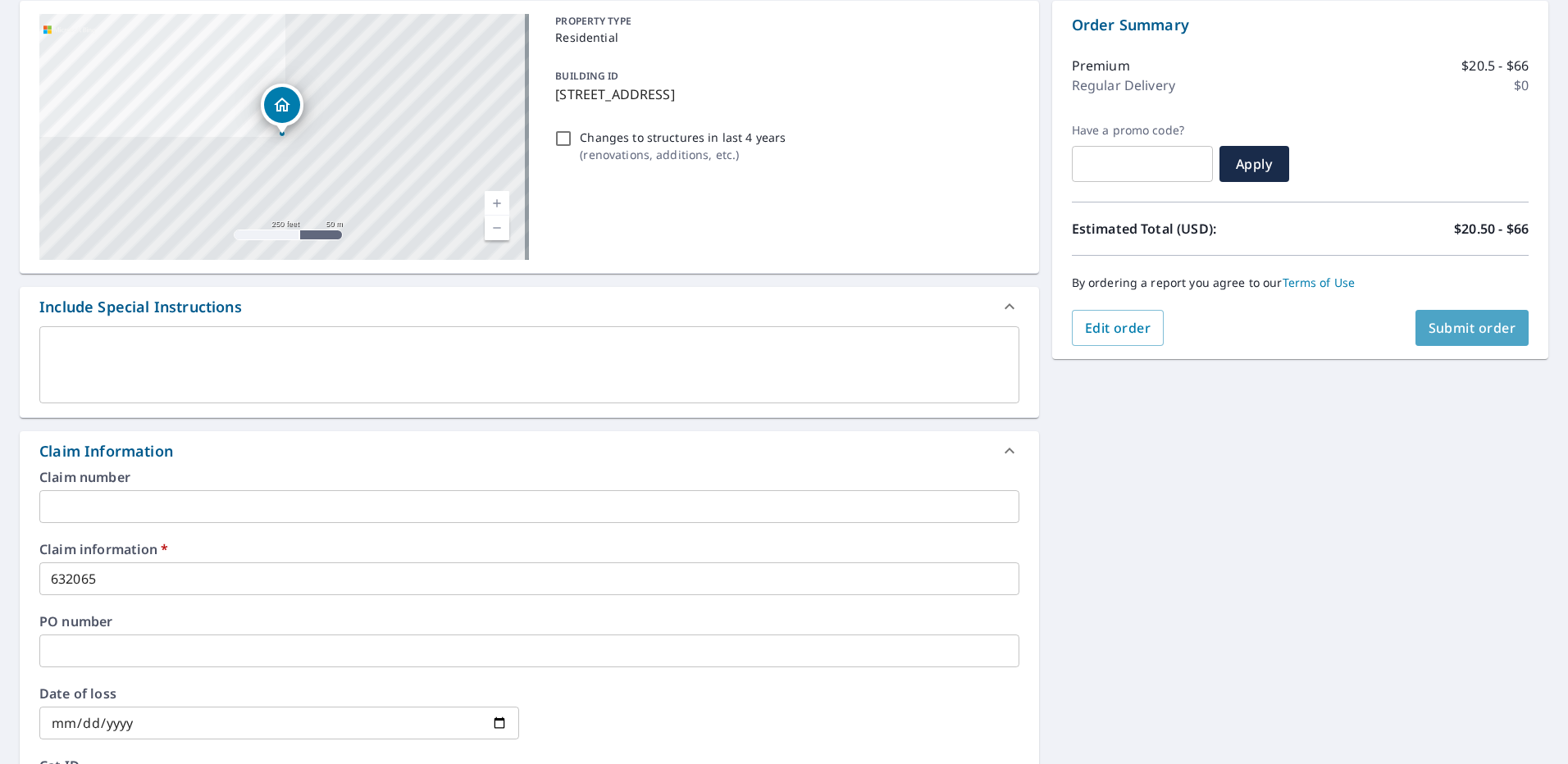
click at [1431, 319] on span "Submit order" at bounding box center [1473, 328] width 88 height 18
checkbox input "true"
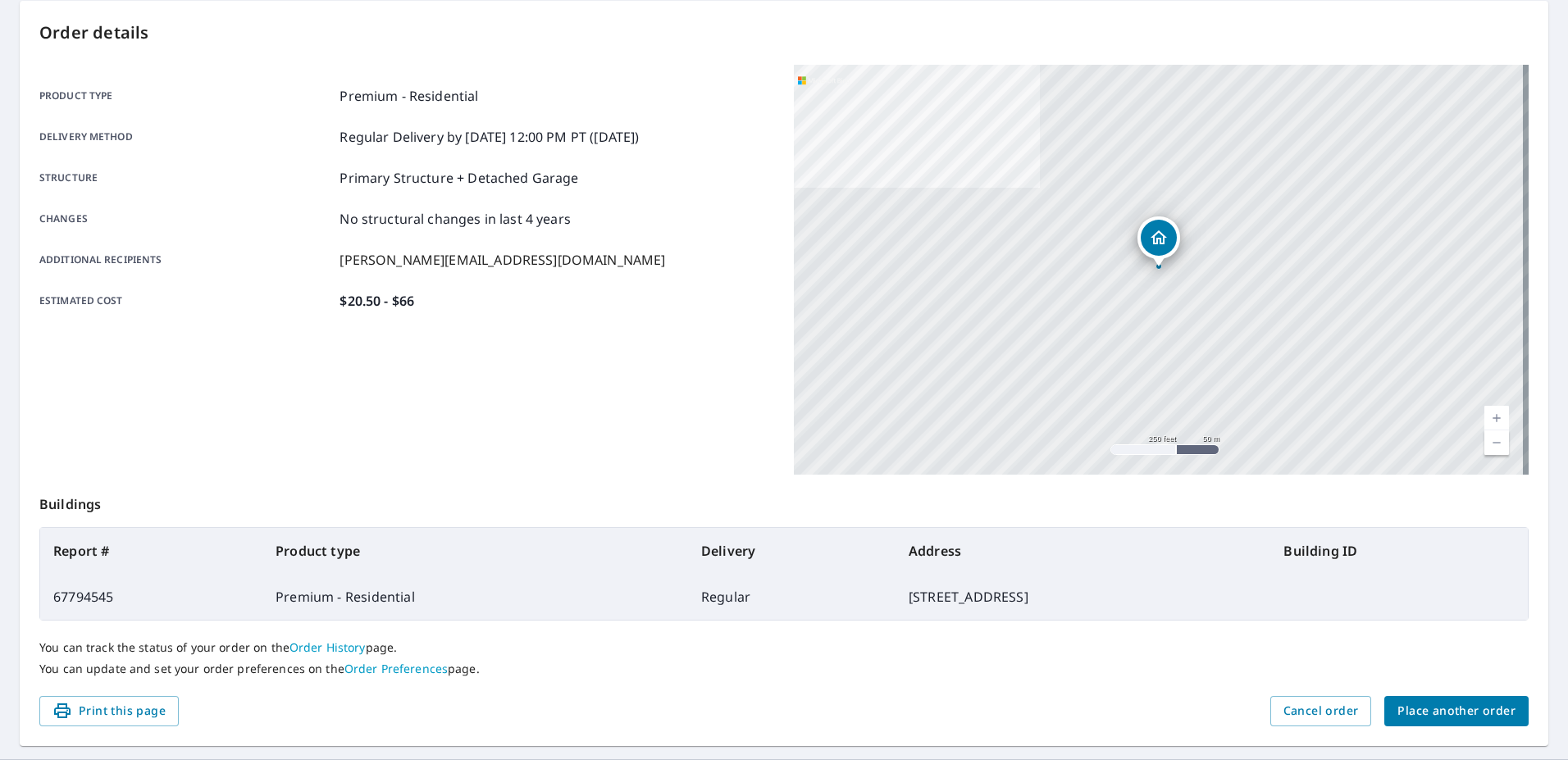
click at [1455, 709] on span "Place another order" at bounding box center [1456, 711] width 118 height 20
